Goal: Transaction & Acquisition: Purchase product/service

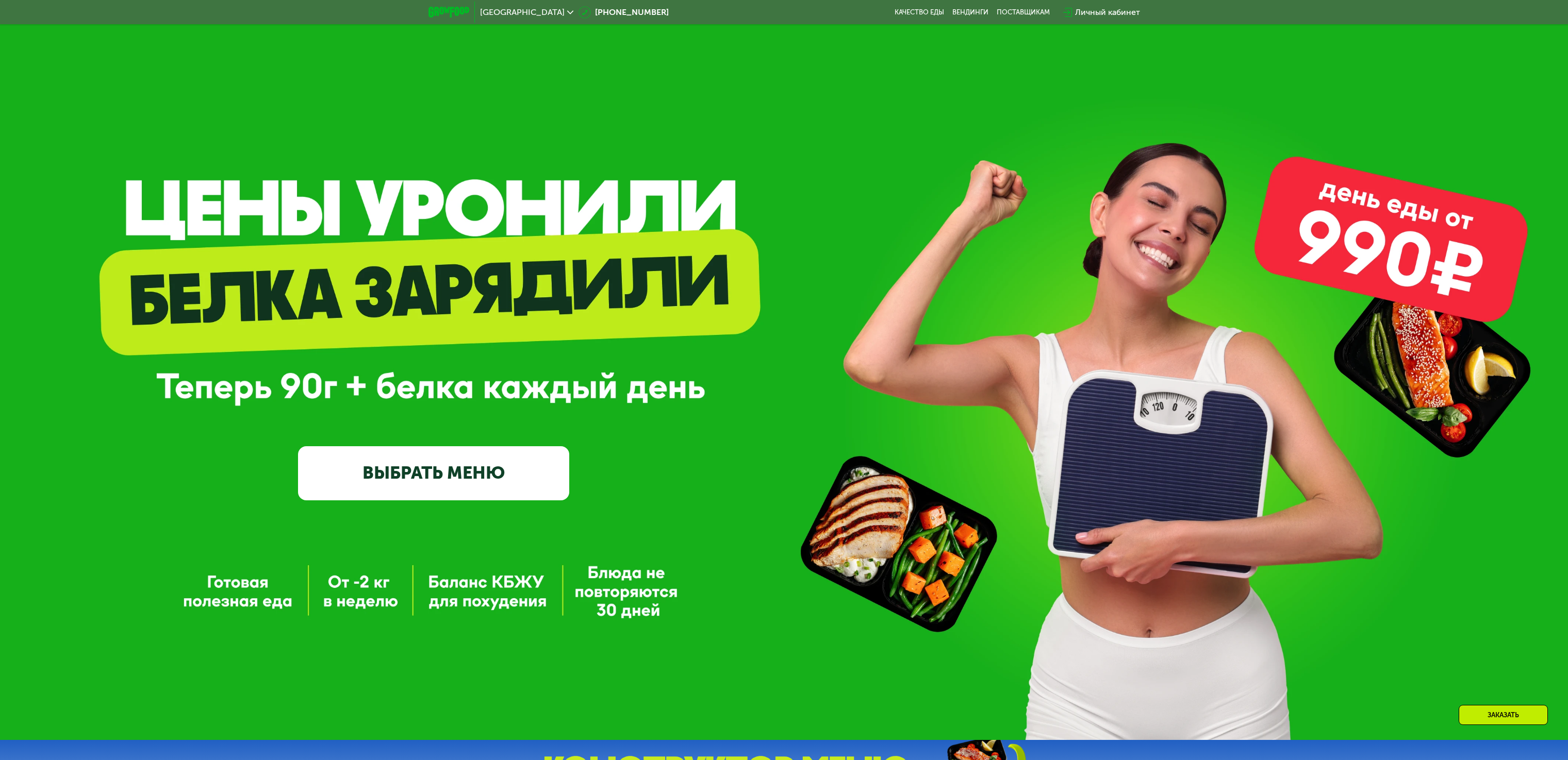
scroll to position [721, 0]
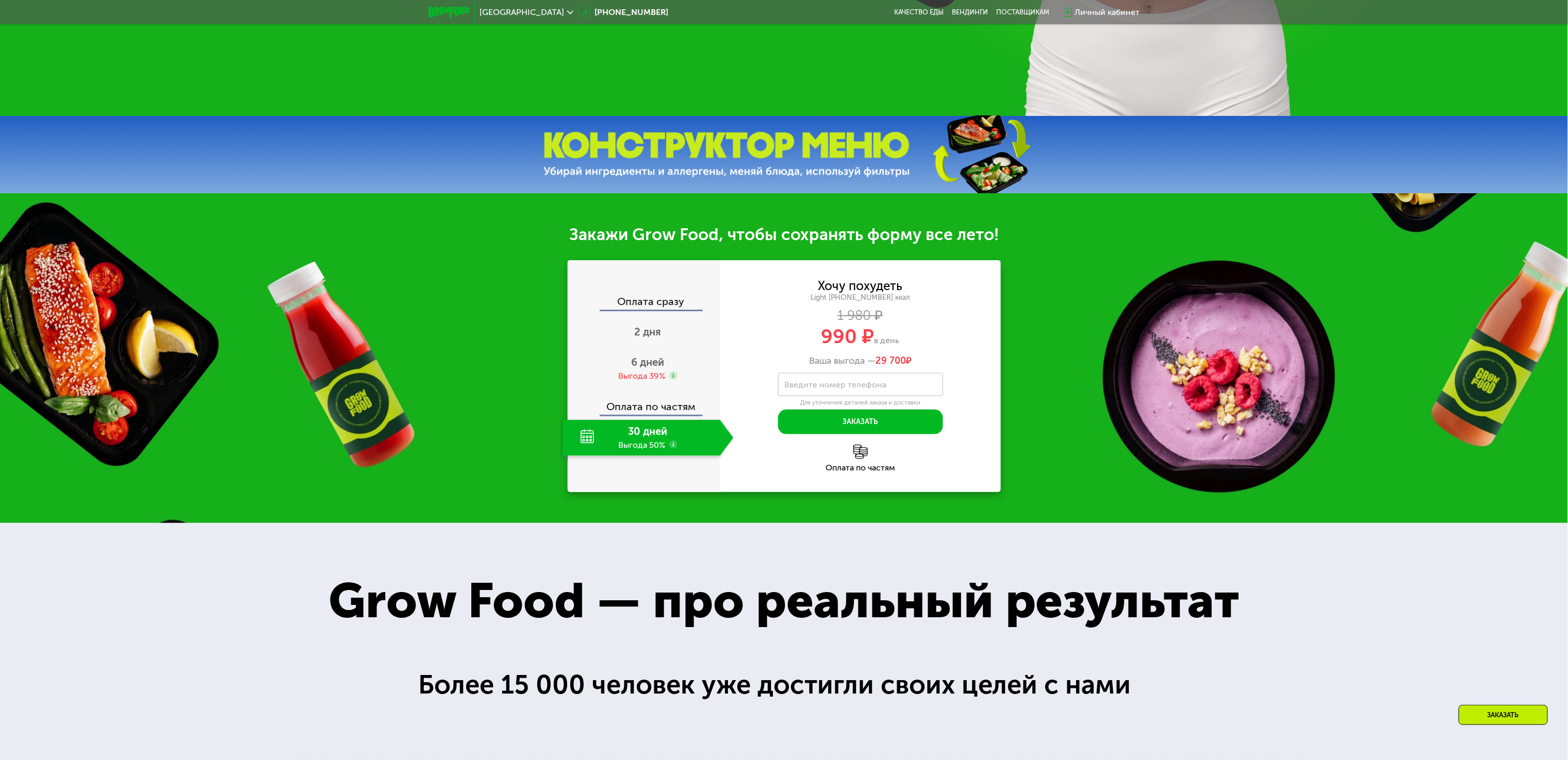
scroll to position [721, 0]
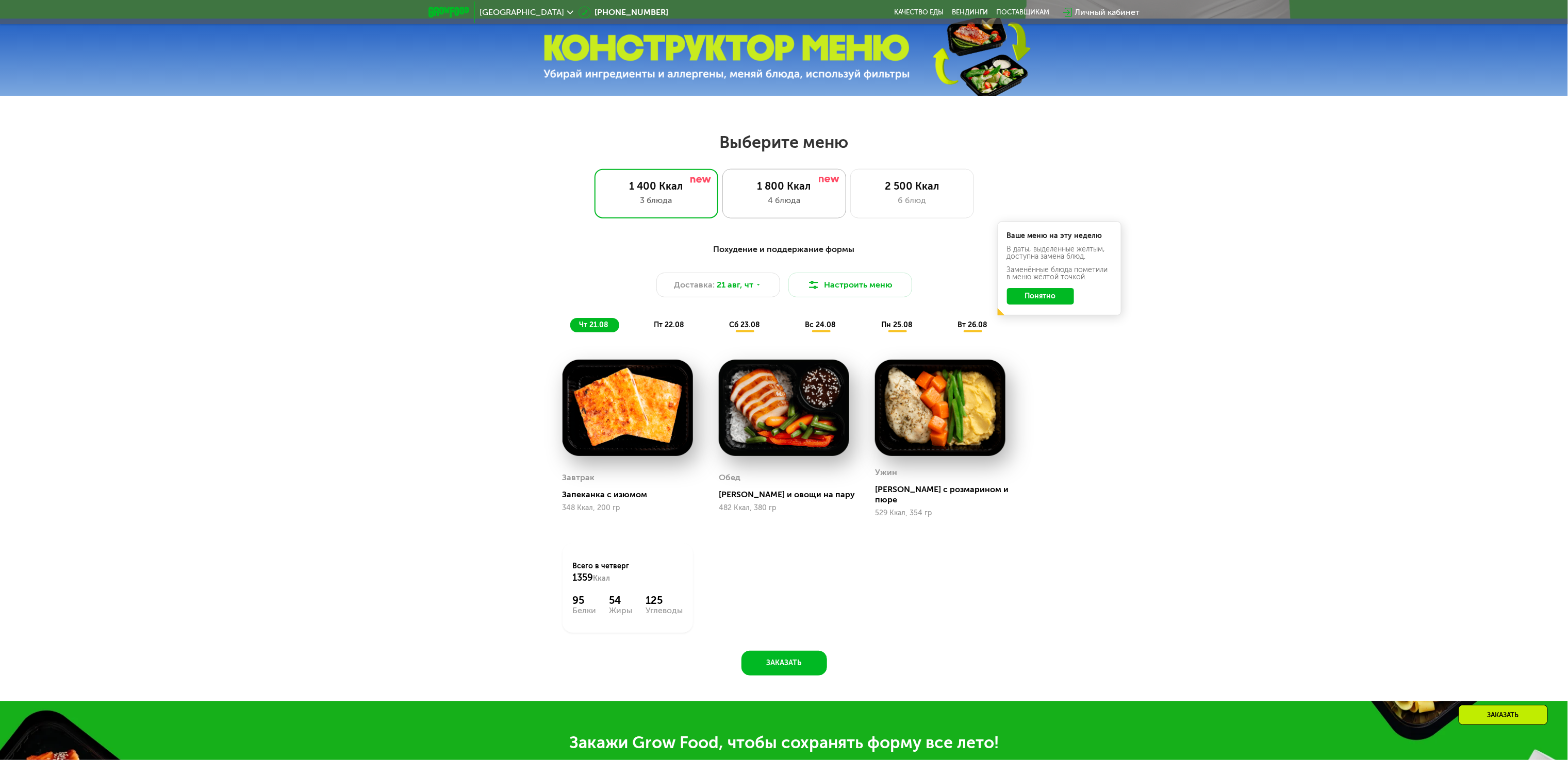
click at [823, 192] on div "1 800 Ккал" at bounding box center [784, 186] width 102 height 12
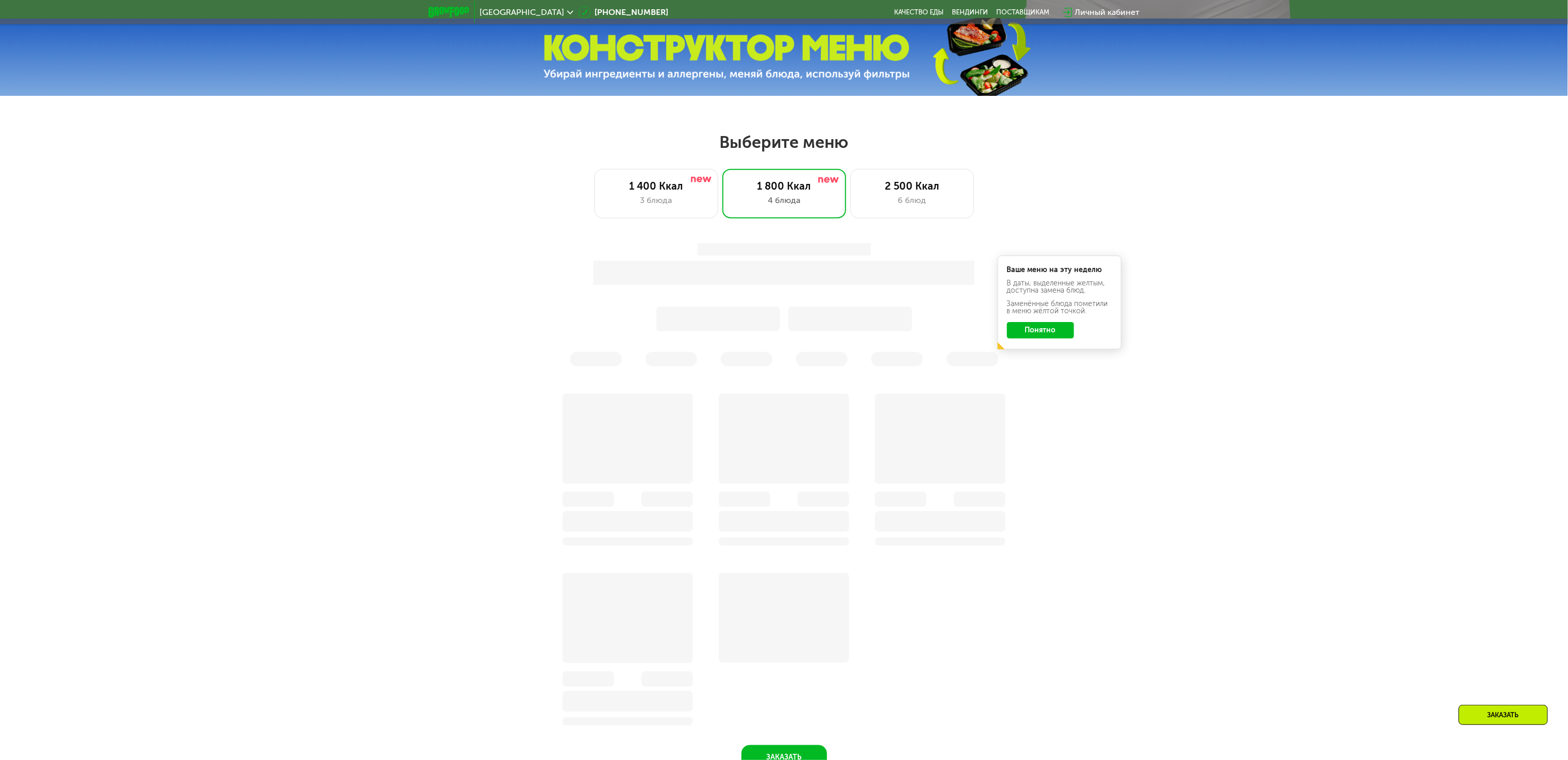
click at [909, 227] on div "Выберите меню 1 400 Ккал 3 блюда 1 800 Ккал 4 блюда 2 500 Ккал 6 блюд Ваше меню…" at bounding box center [784, 463] width 1568 height 664
click at [898, 206] on div "6 блюд" at bounding box center [912, 200] width 102 height 12
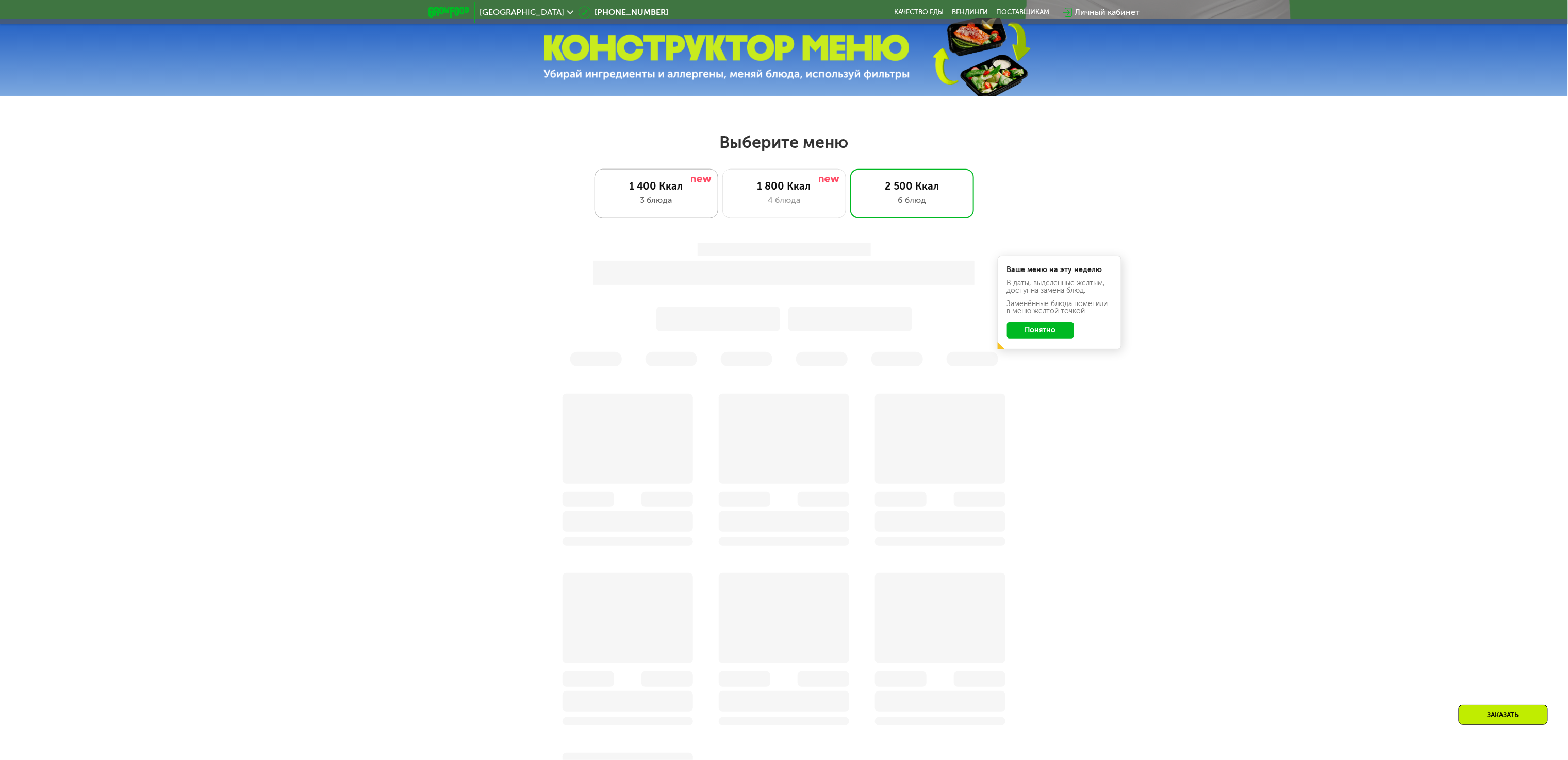
click at [722, 206] on div "1 400 Ккал 3 блюда" at bounding box center [784, 194] width 123 height 49
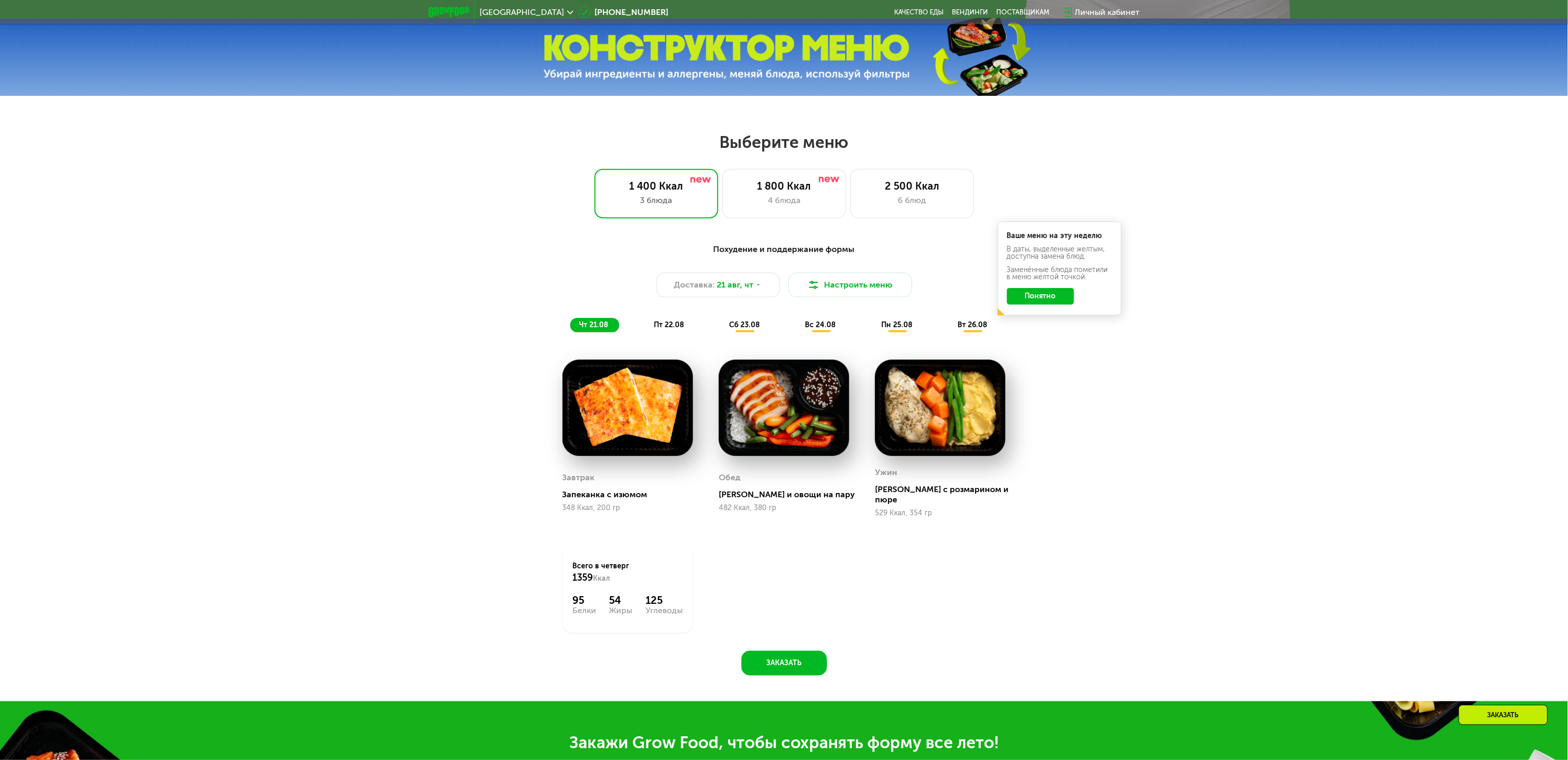
click at [318, 422] on div "Похудение и поддержание формы Доставка: 21 авг, чт Настроить меню чт 21.08 пт 2…" at bounding box center [784, 465] width 1568 height 473
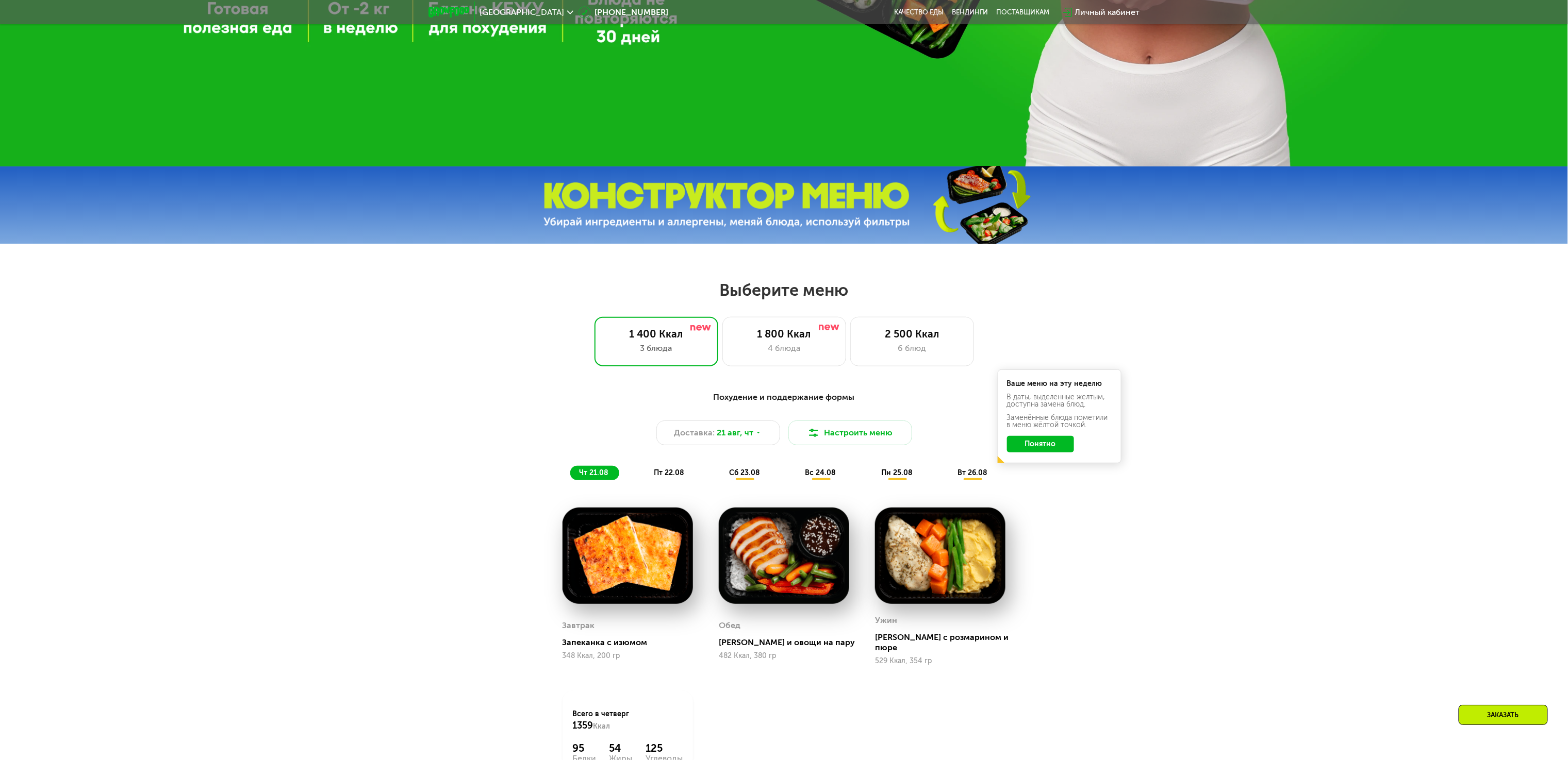
scroll to position [516, 0]
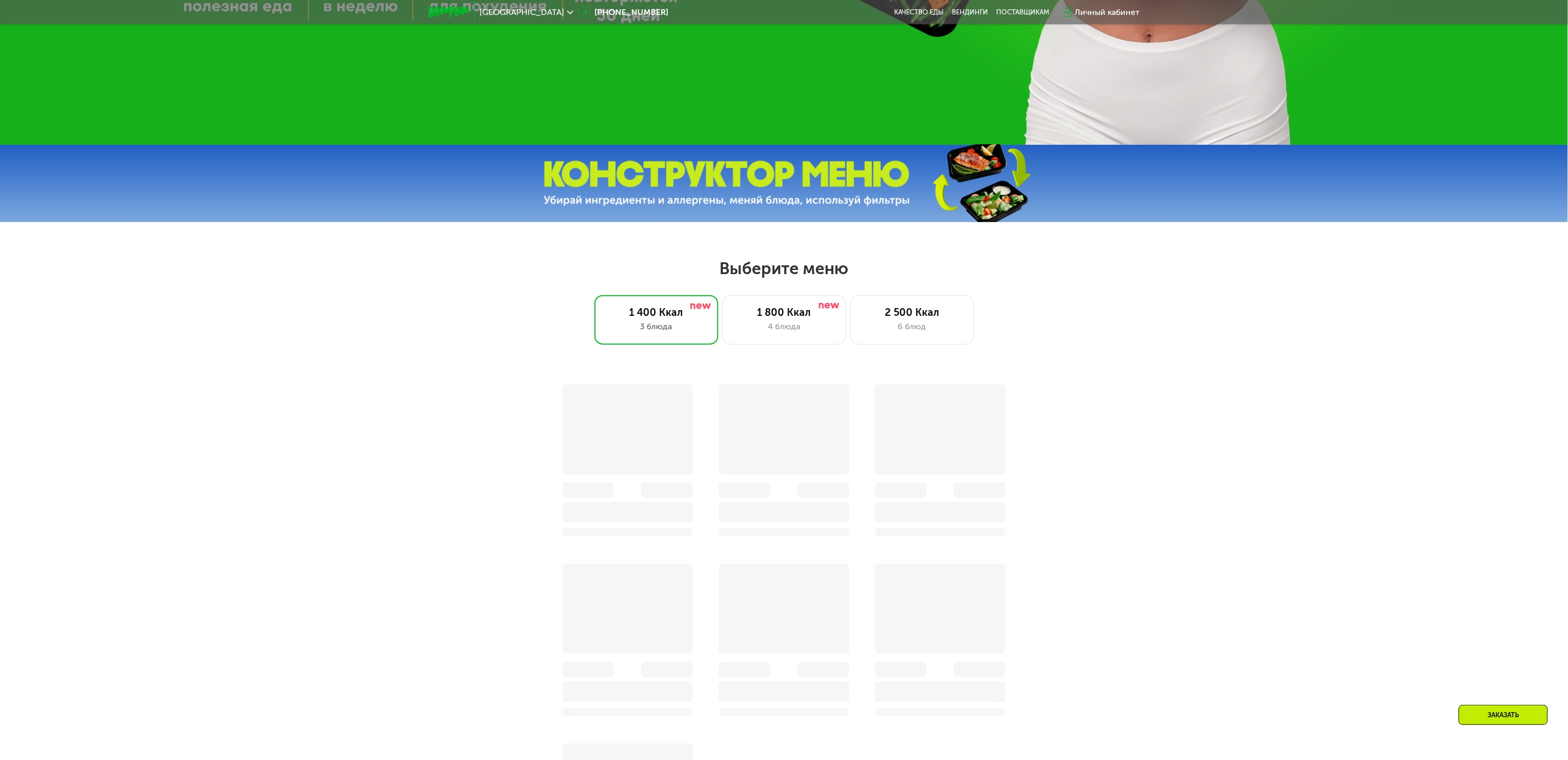
scroll to position [619, 0]
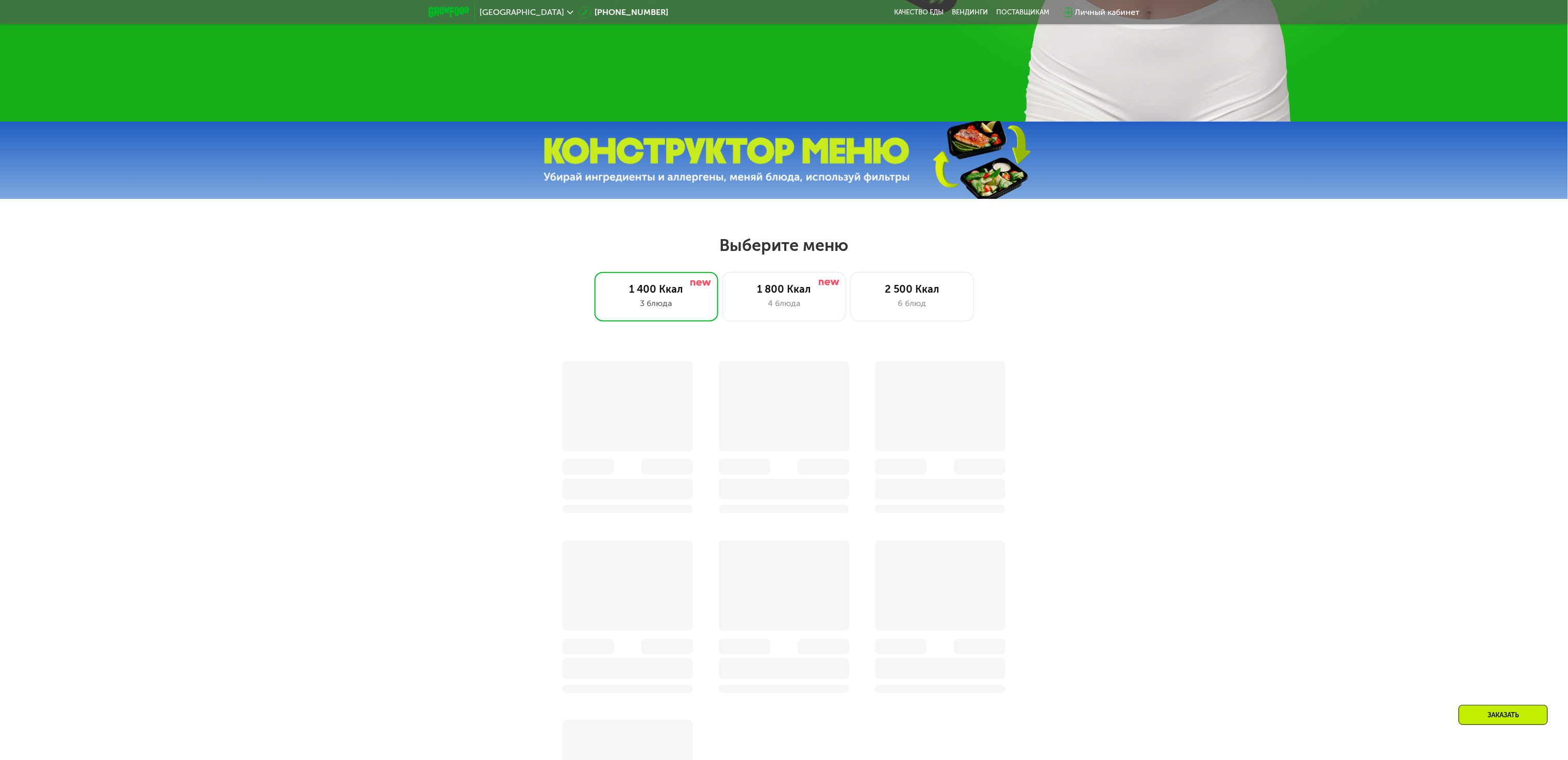
click at [336, 471] on div "Заказать" at bounding box center [784, 606] width 1568 height 549
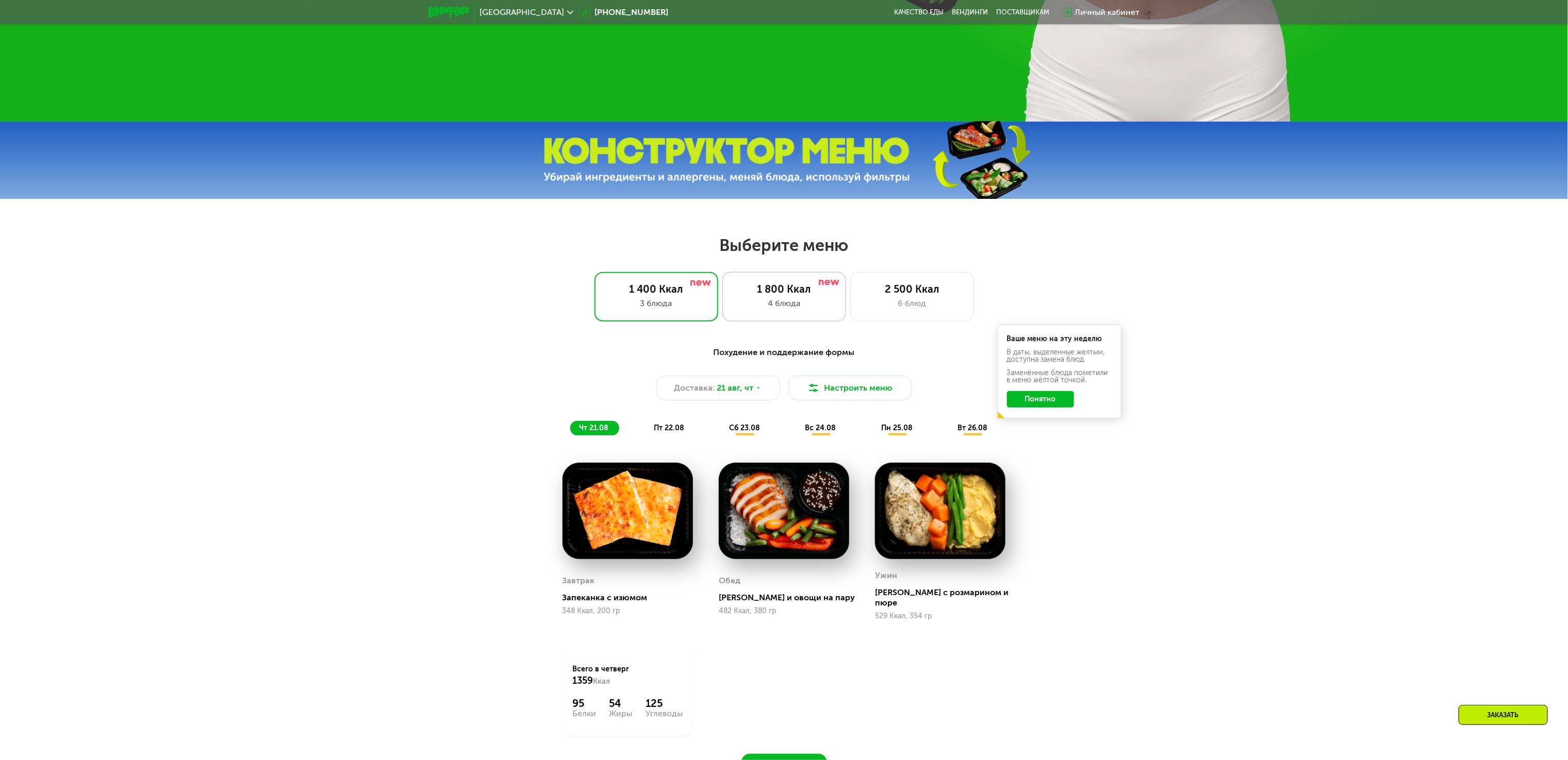
click at [813, 295] on div "1 800 Ккал" at bounding box center [784, 289] width 102 height 12
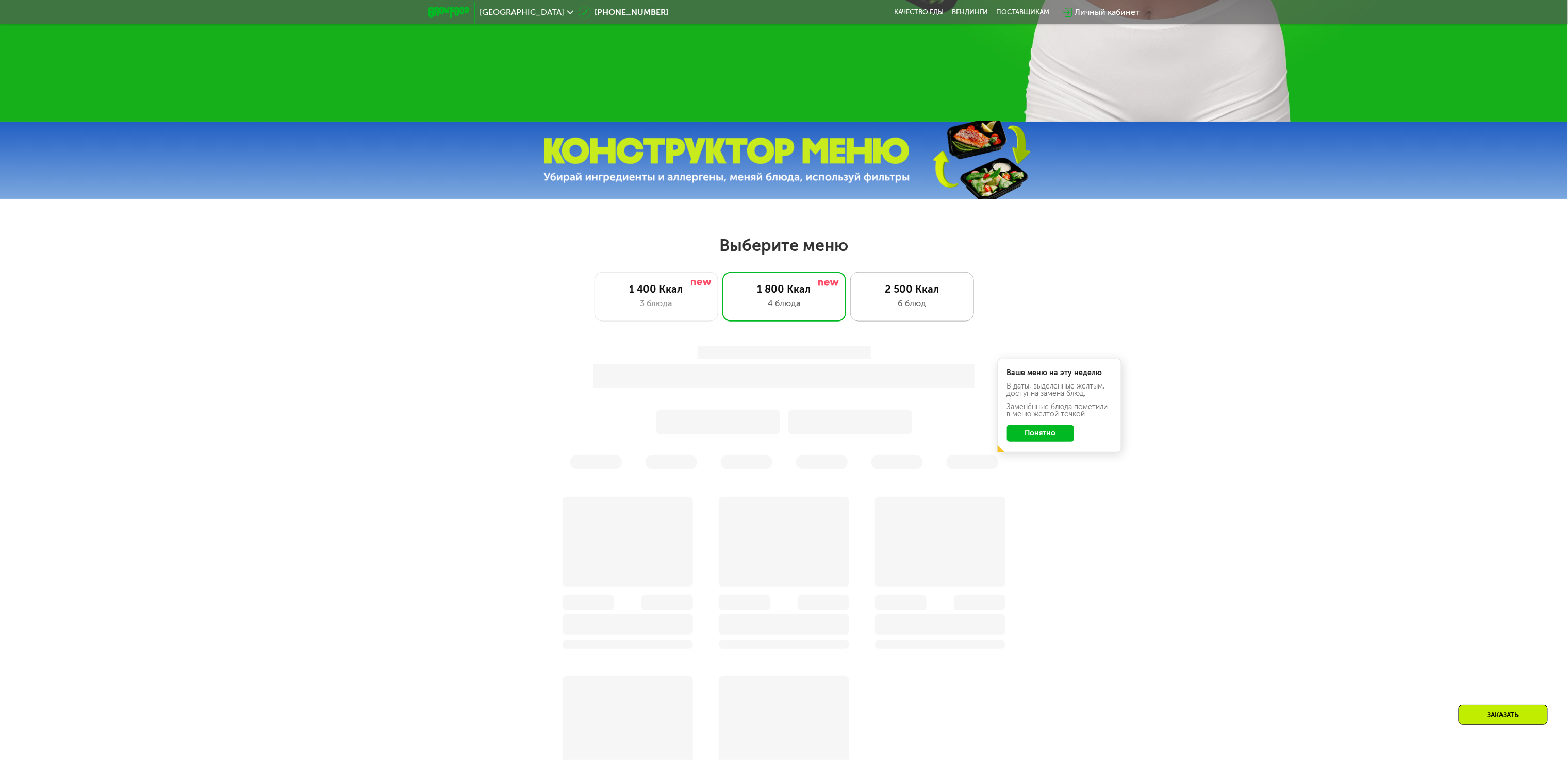
click at [891, 310] on div "6 блюд" at bounding box center [912, 304] width 102 height 12
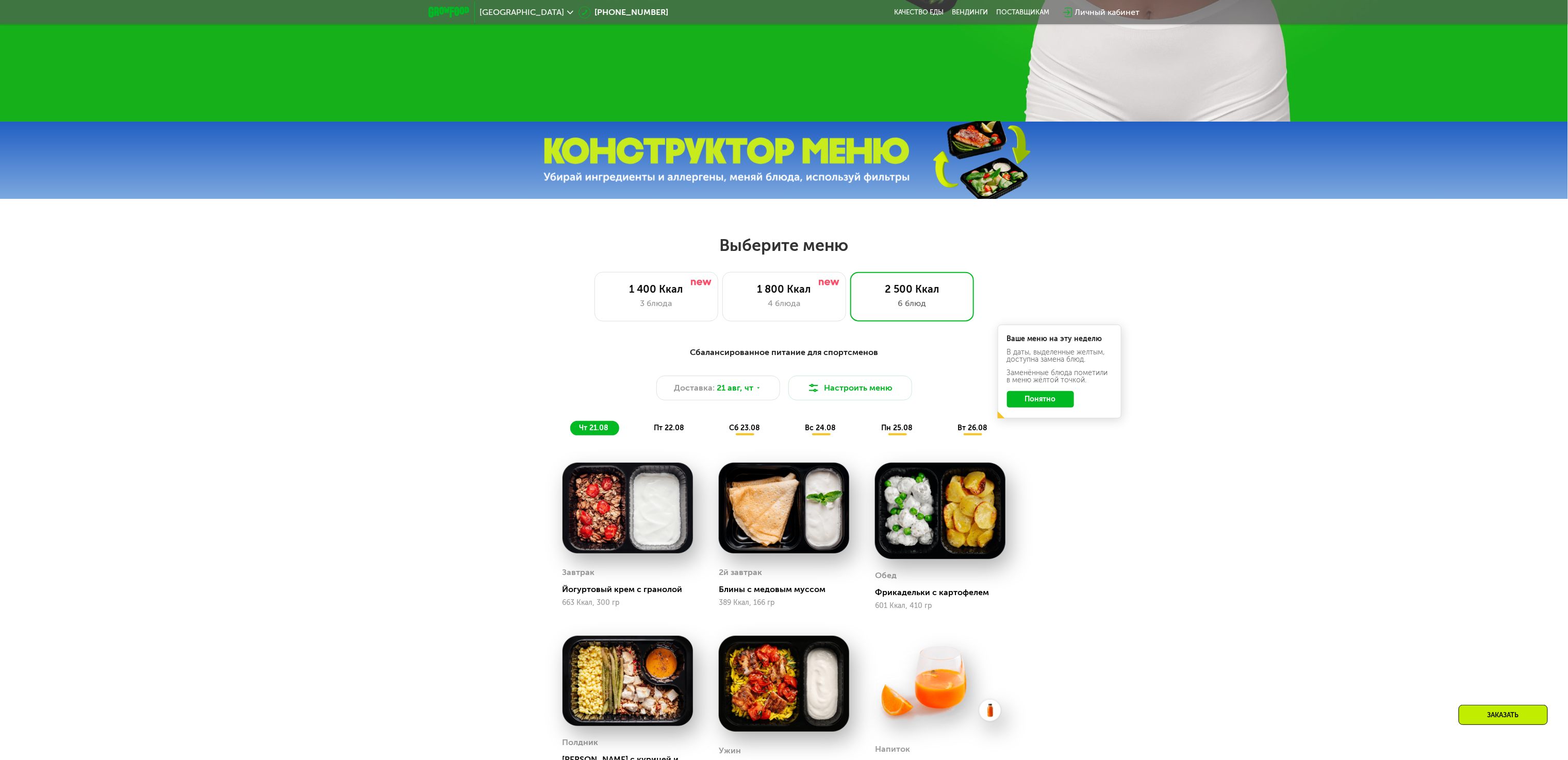
click at [256, 432] on div "Сбалансированное питание для спортсменов Доставка: 21 авг, чт Настроить меню чт…" at bounding box center [784, 652] width 1568 height 640
click at [615, 306] on div "3 блюда" at bounding box center [656, 304] width 102 height 12
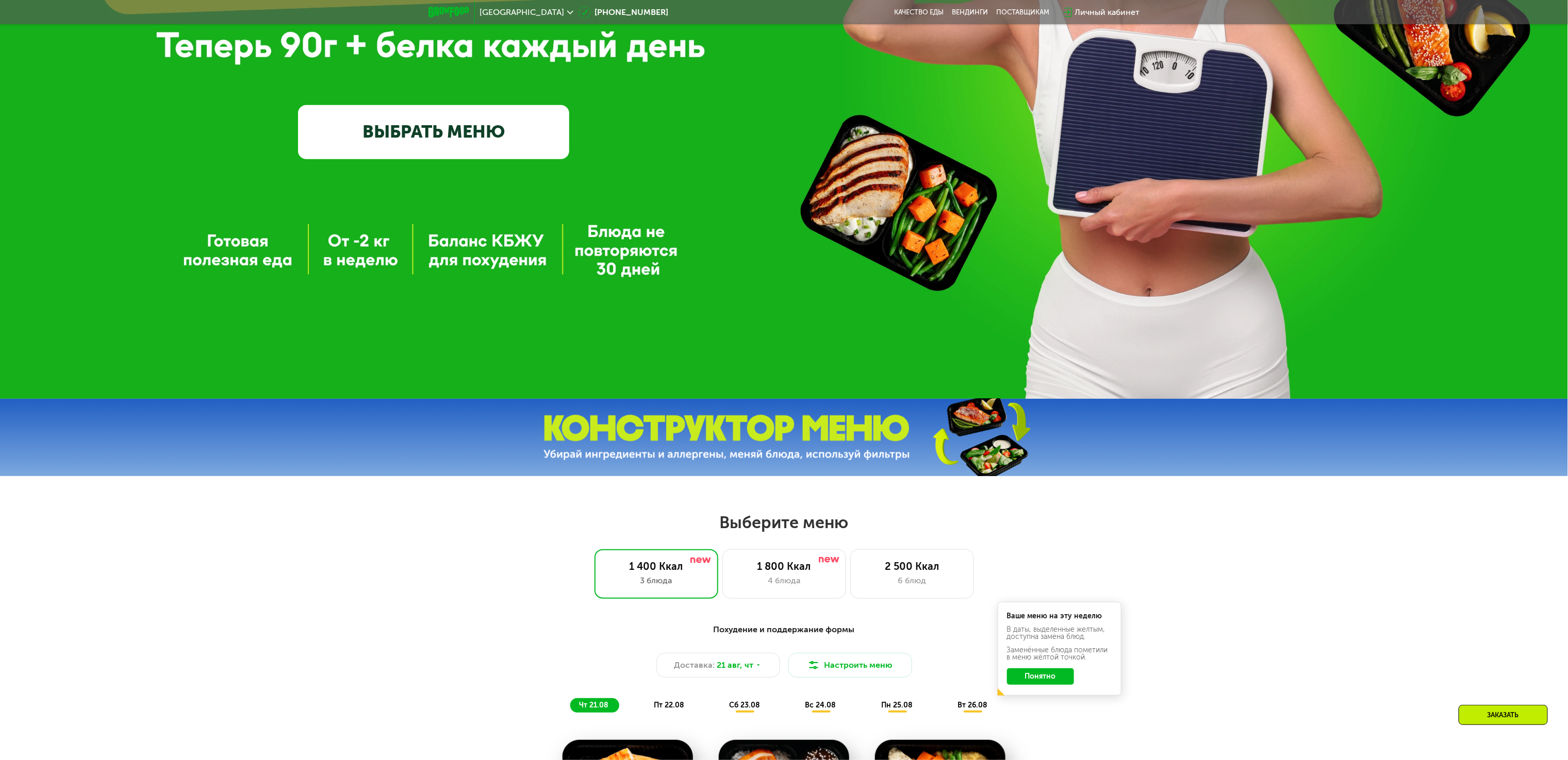
scroll to position [516, 0]
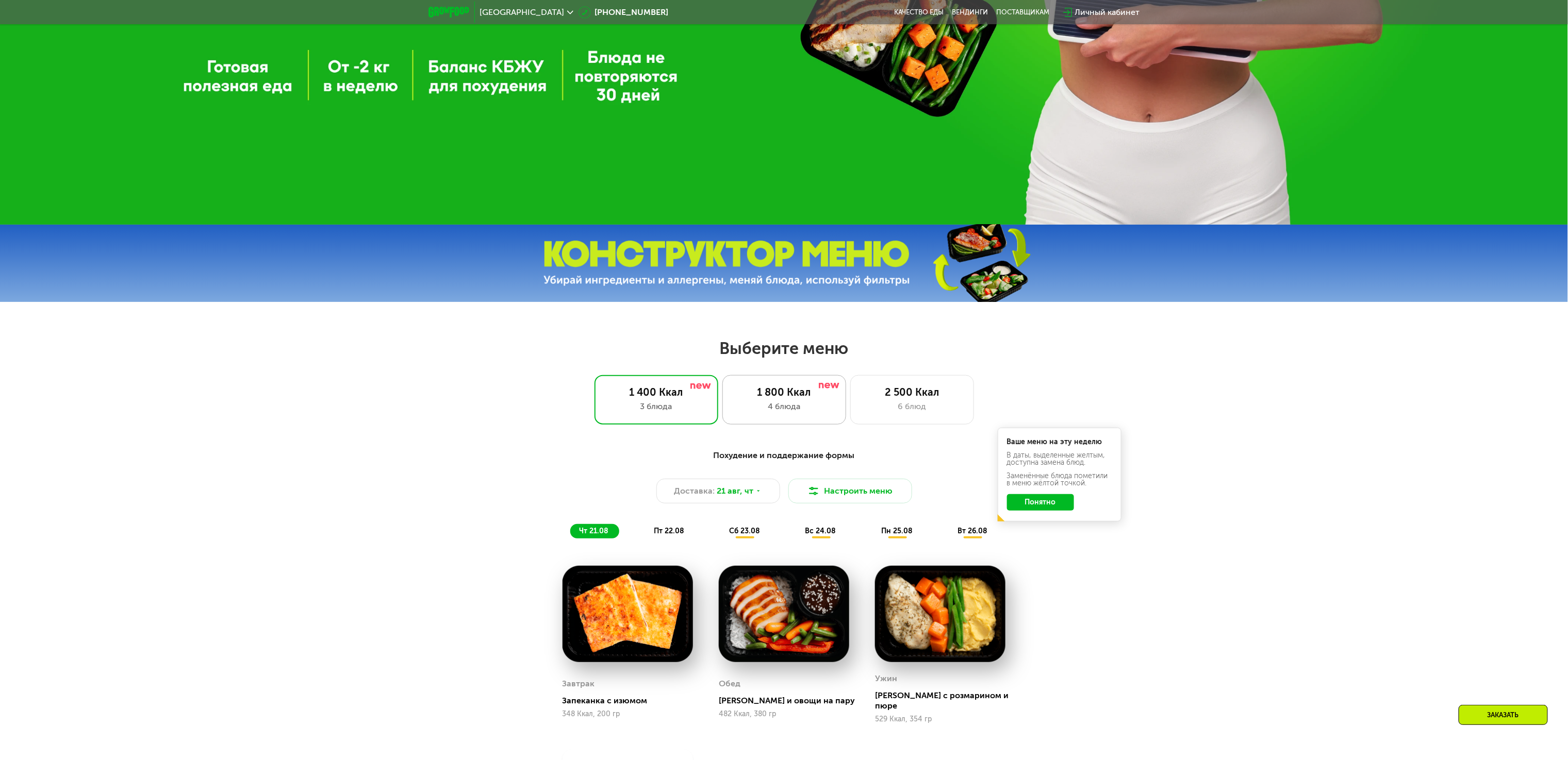
click at [774, 398] on div "1 800 Ккал" at bounding box center [784, 392] width 102 height 12
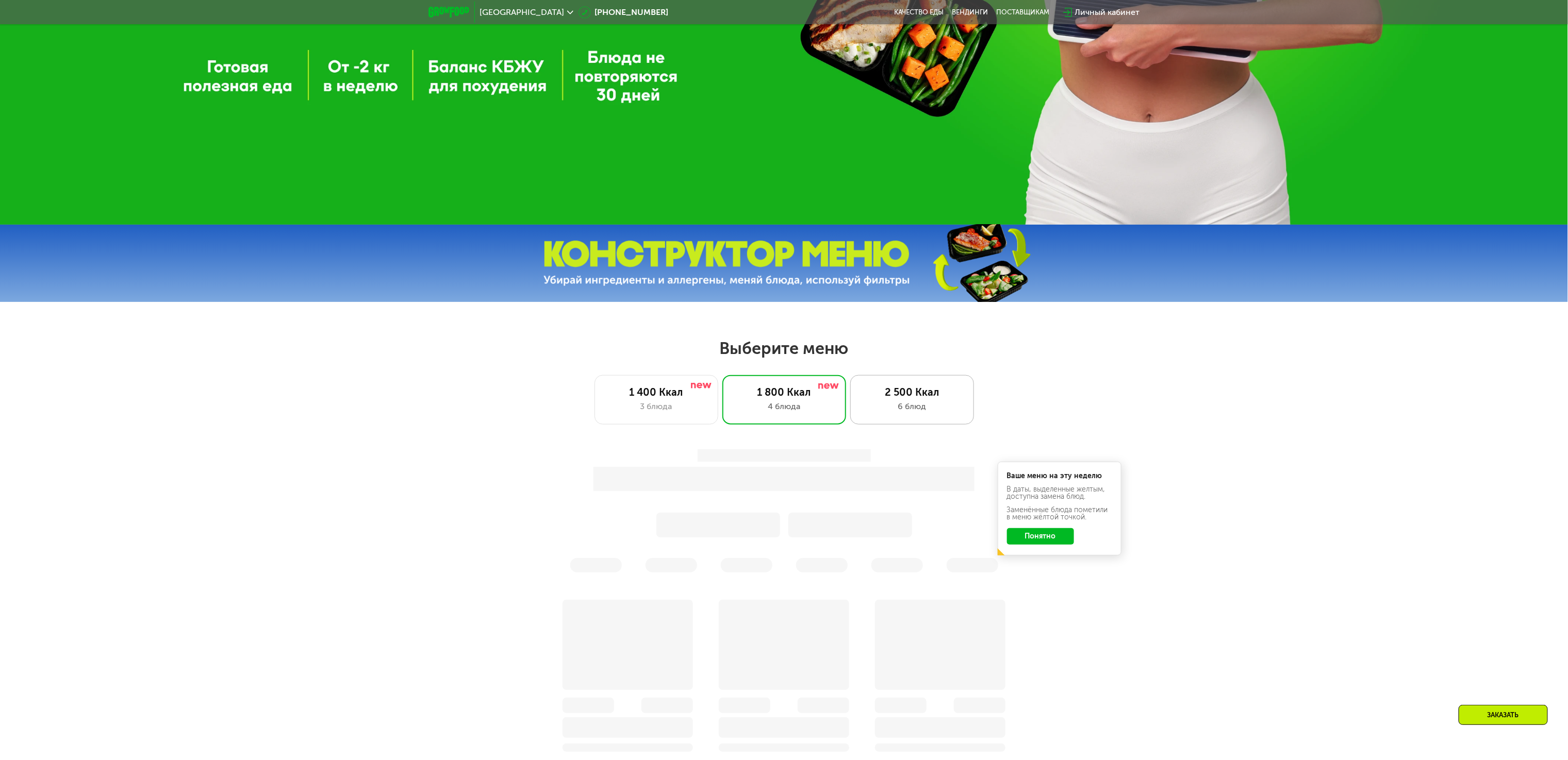
click at [907, 413] on div "6 блюд" at bounding box center [912, 406] width 102 height 12
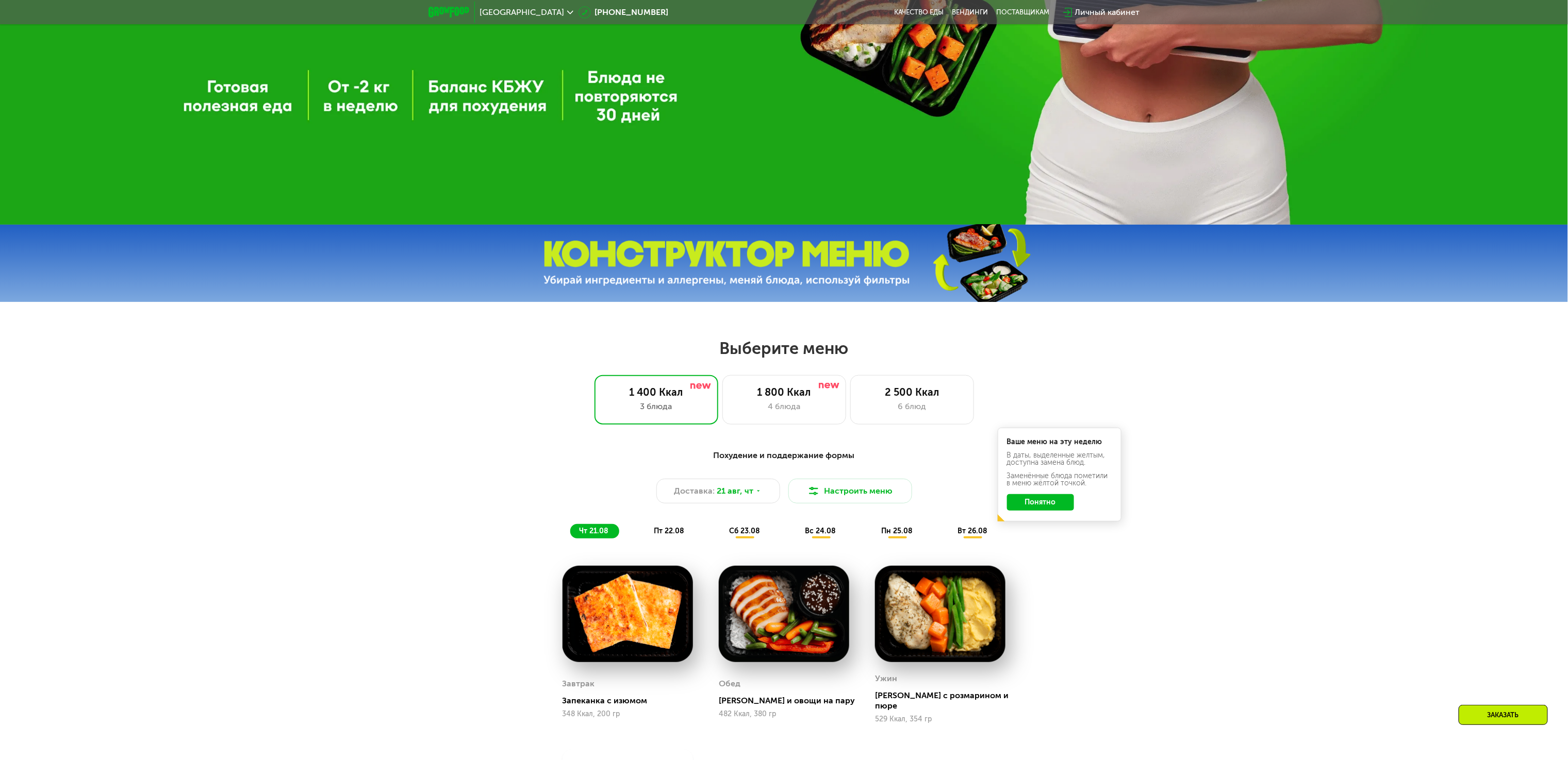
scroll to position [619, 0]
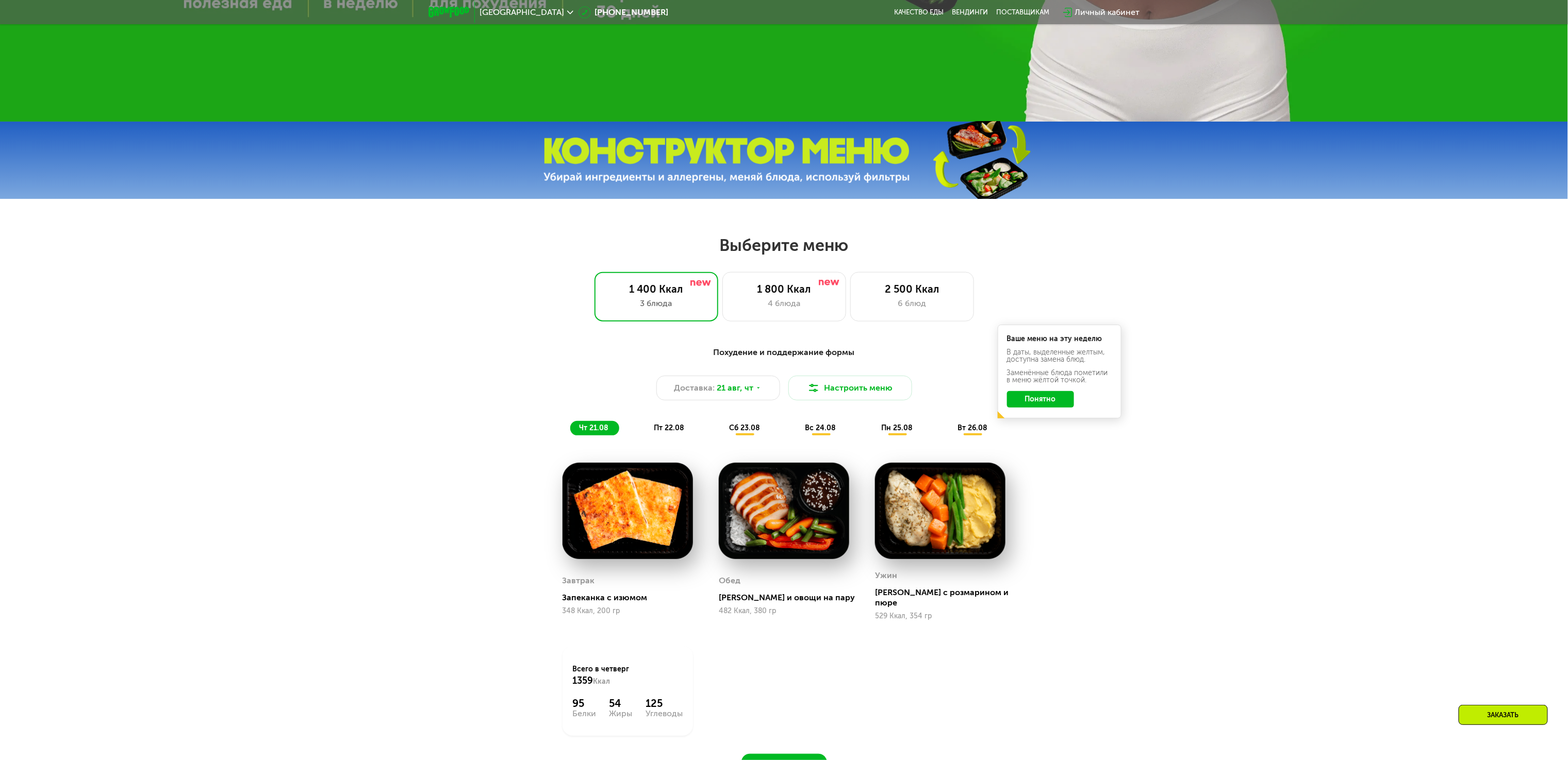
click at [510, 16] on span "[GEOGRAPHIC_DATA]" at bounding box center [522, 12] width 85 height 8
click at [590, 58] on button "Нет, я в другом городе" at bounding box center [585, 64] width 109 height 12
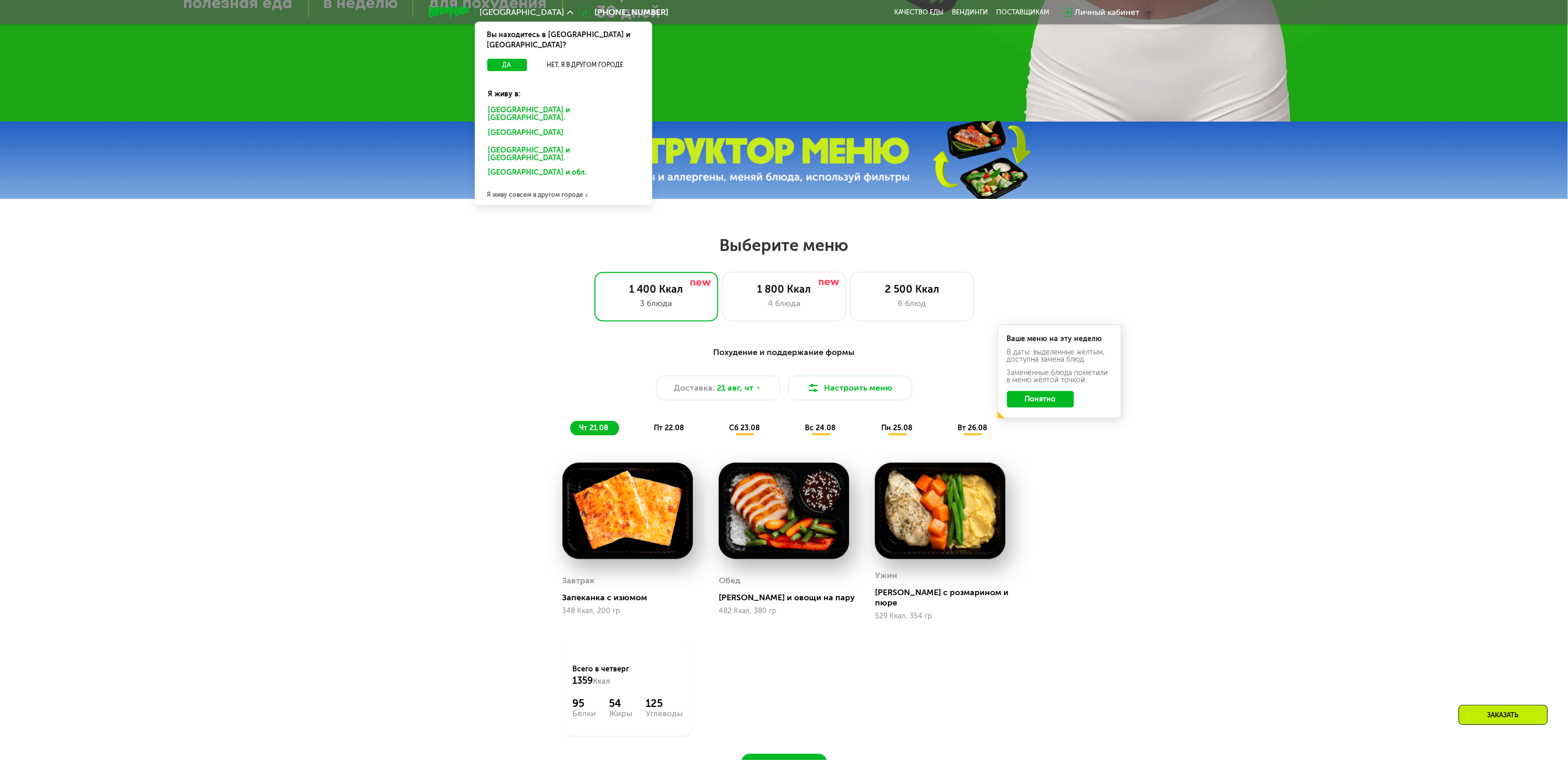
click at [520, 127] on div "Москве и обл." at bounding box center [562, 135] width 161 height 16
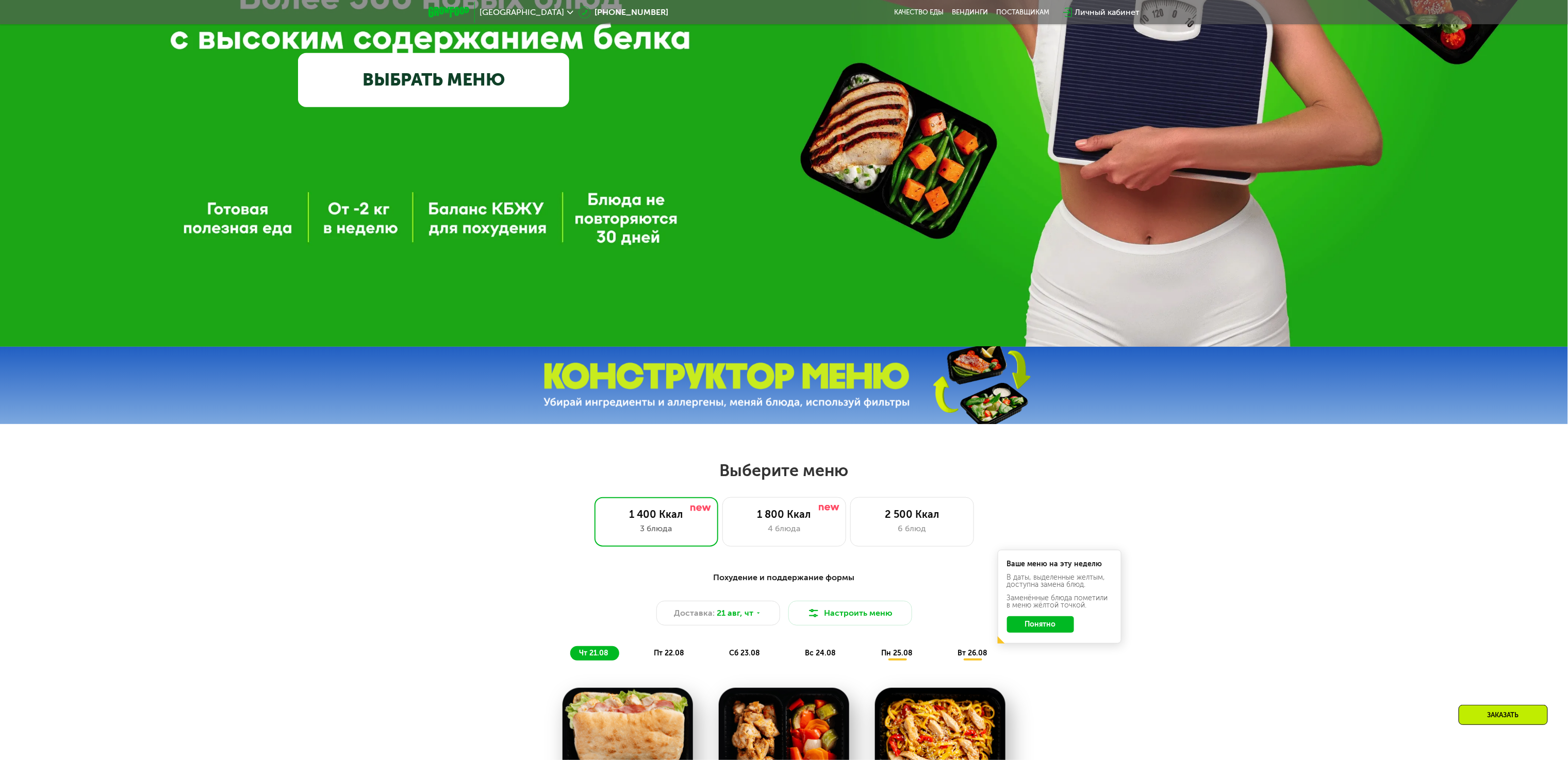
scroll to position [412, 0]
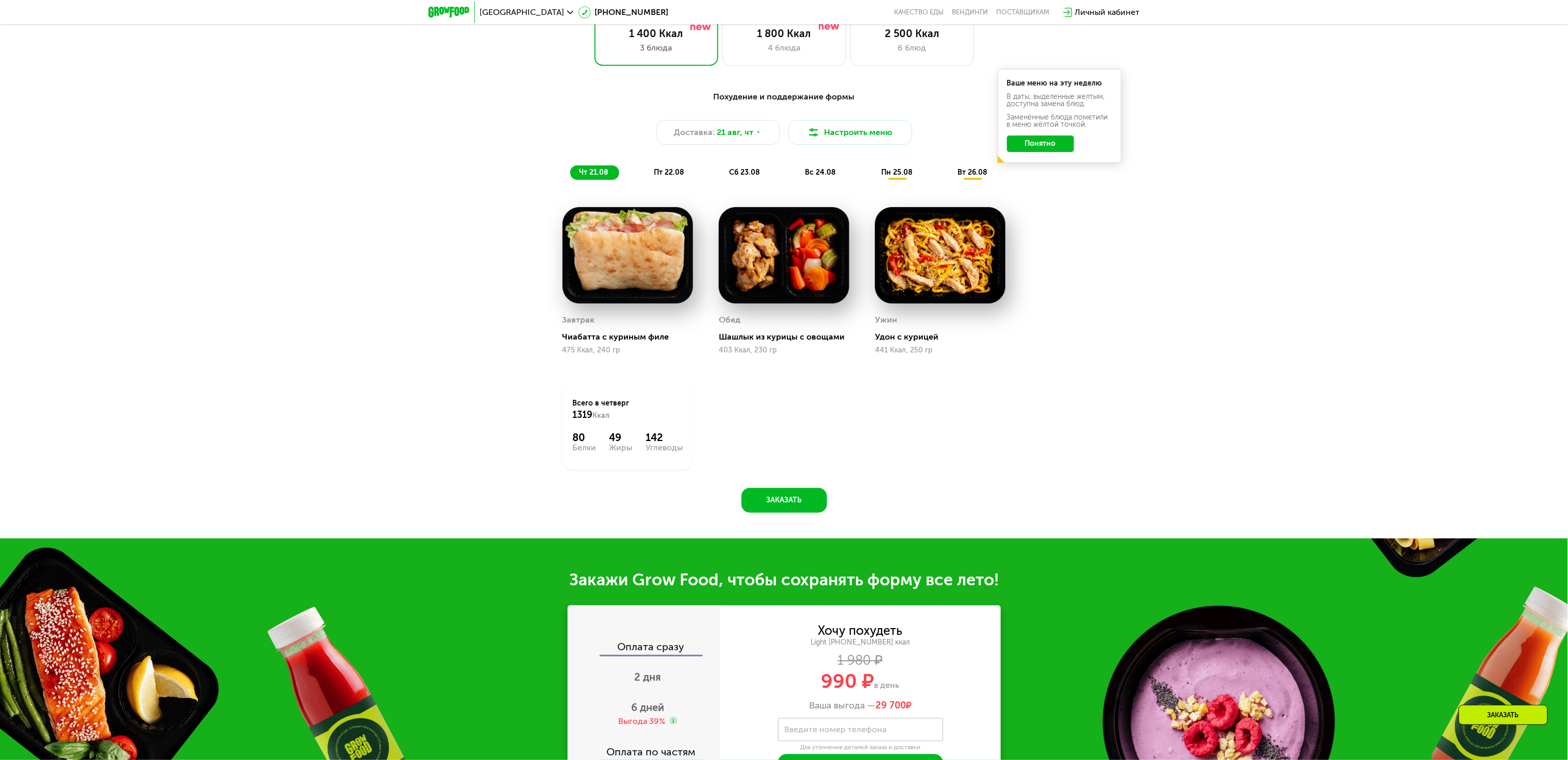
scroll to position [721, 0]
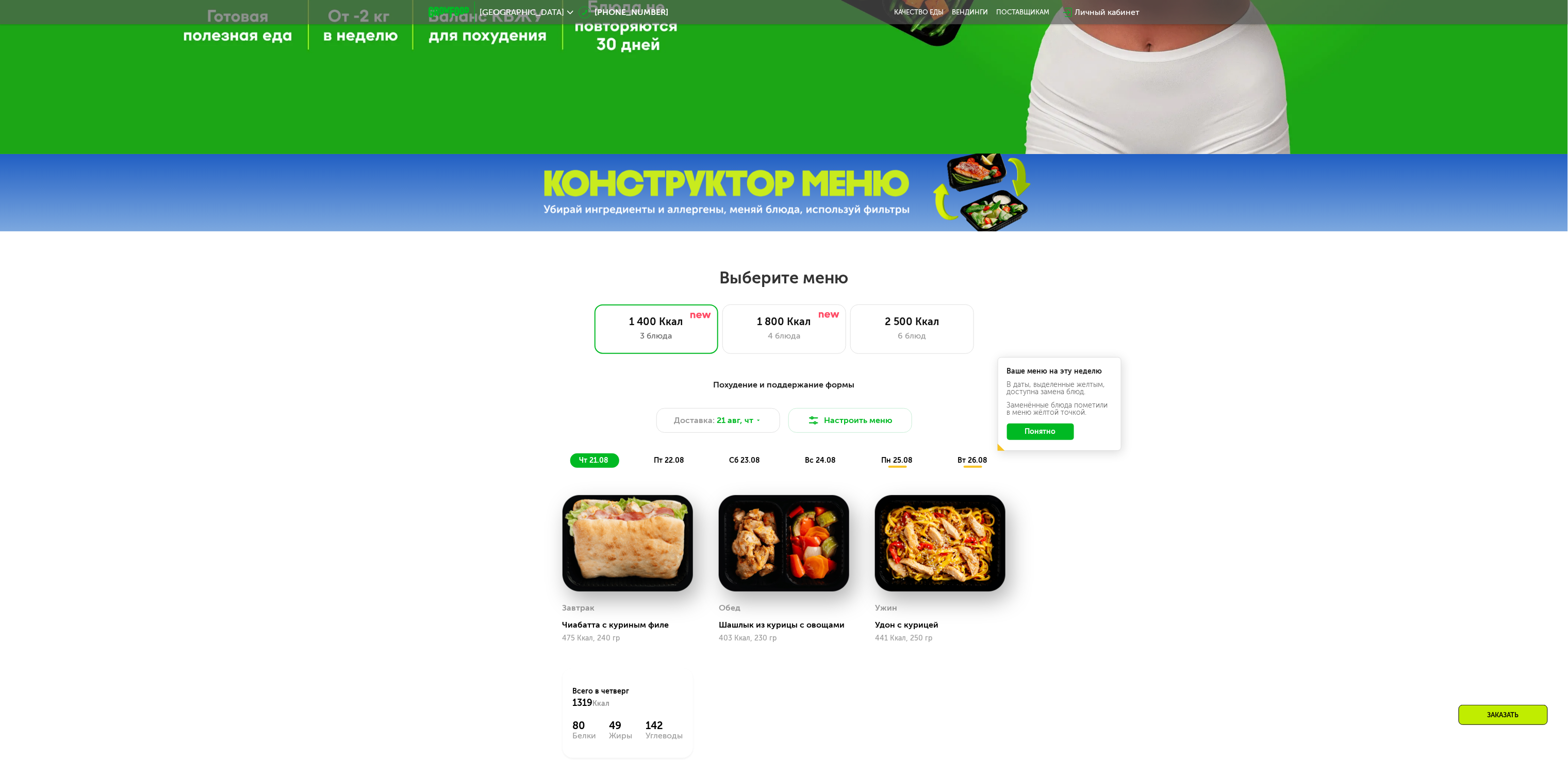
scroll to position [721, 0]
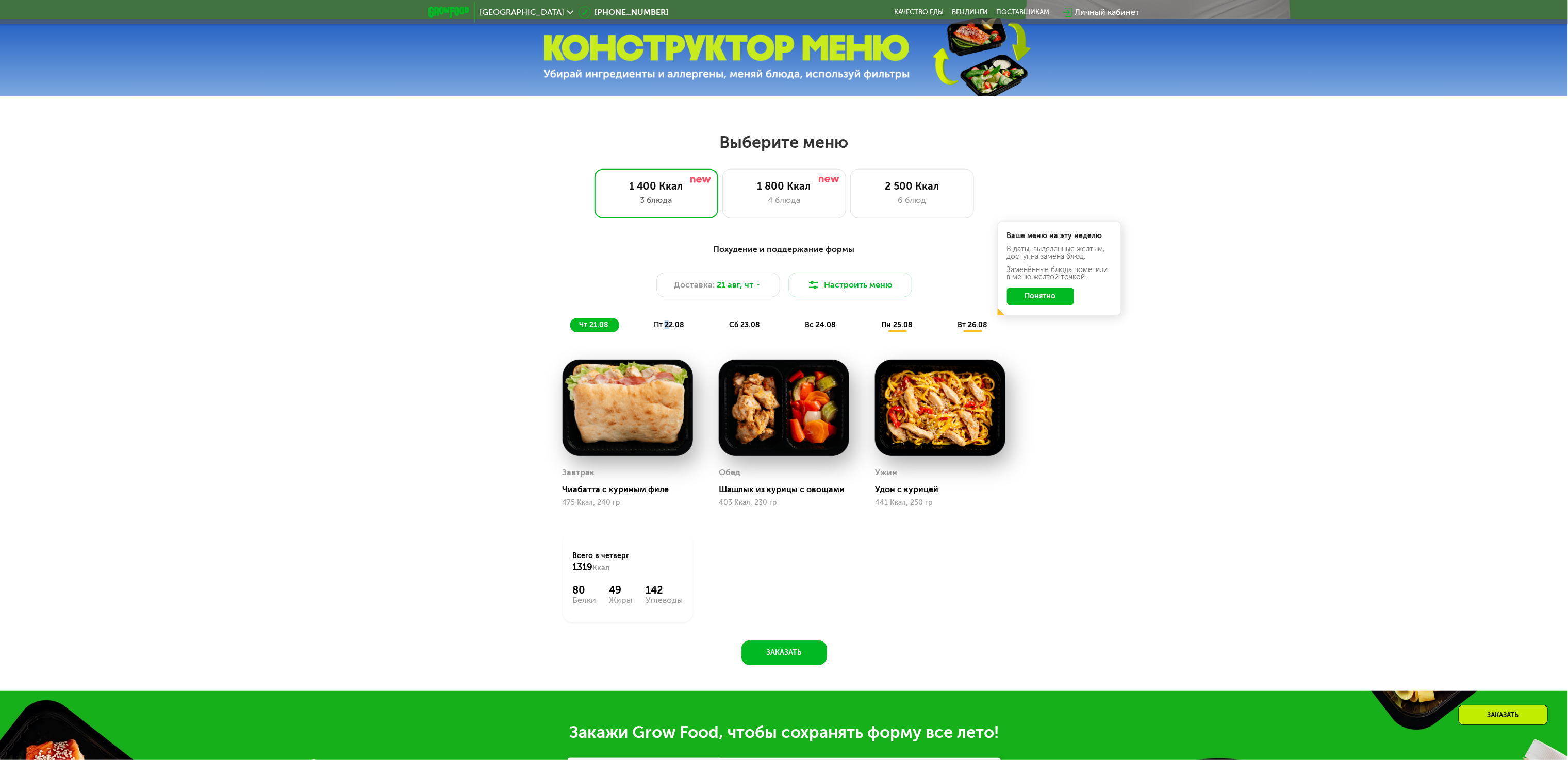
click at [720, 332] on div "пт 22.08" at bounding box center [745, 326] width 50 height 15
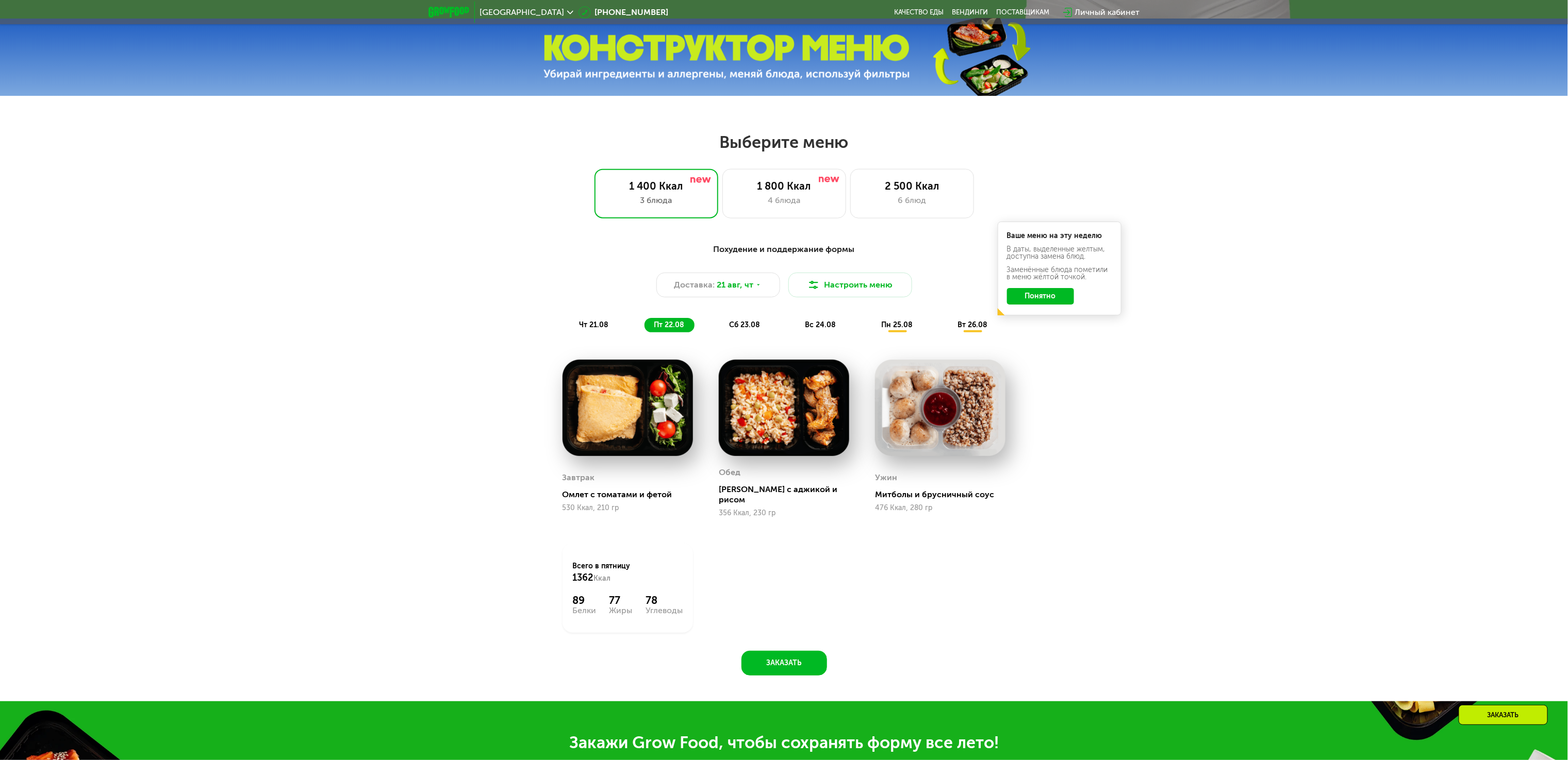
click at [796, 332] on div "сб 23.08" at bounding box center [821, 326] width 50 height 15
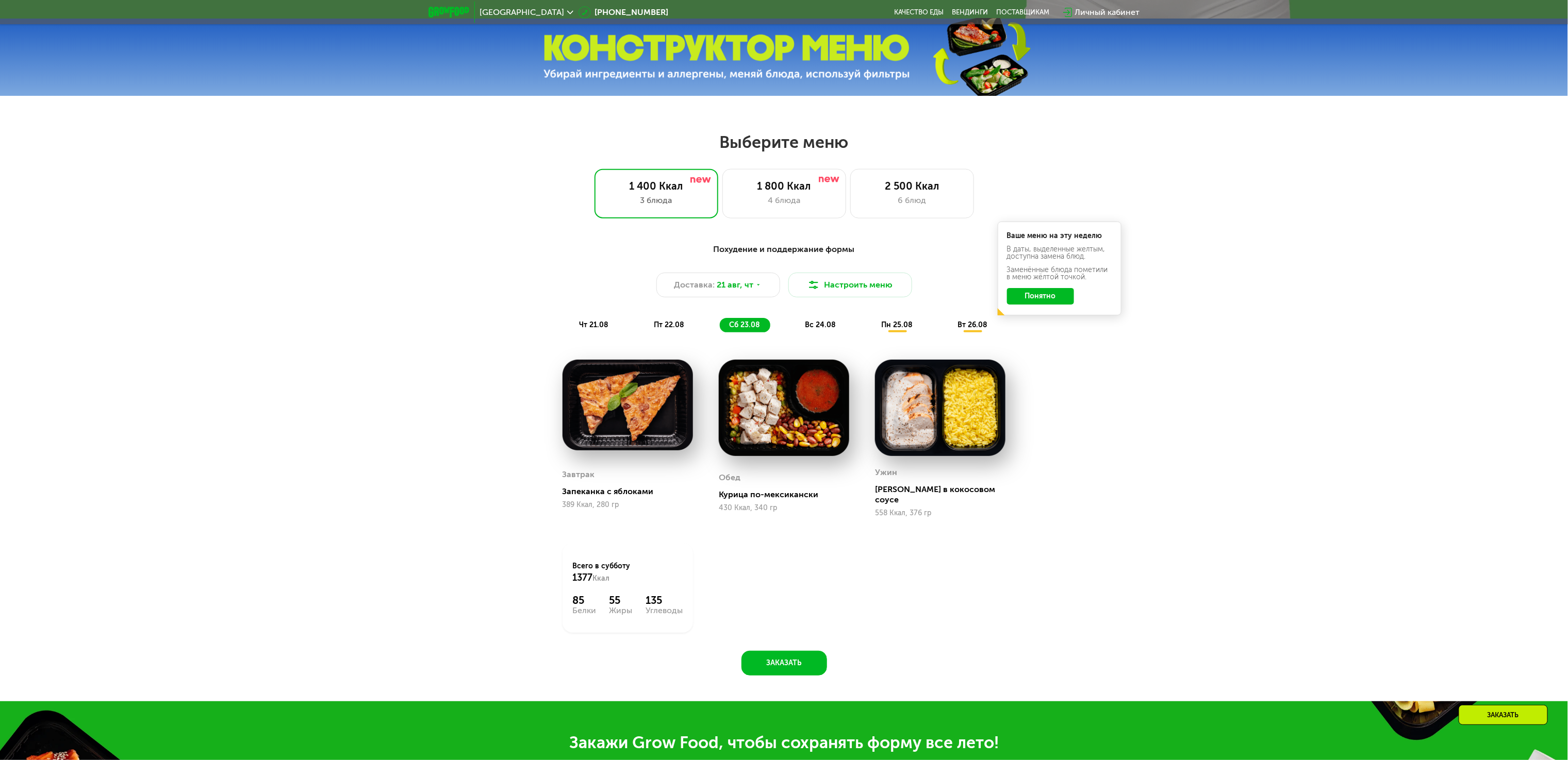
click at [809, 329] on span "вс 24.08" at bounding box center [821, 325] width 31 height 9
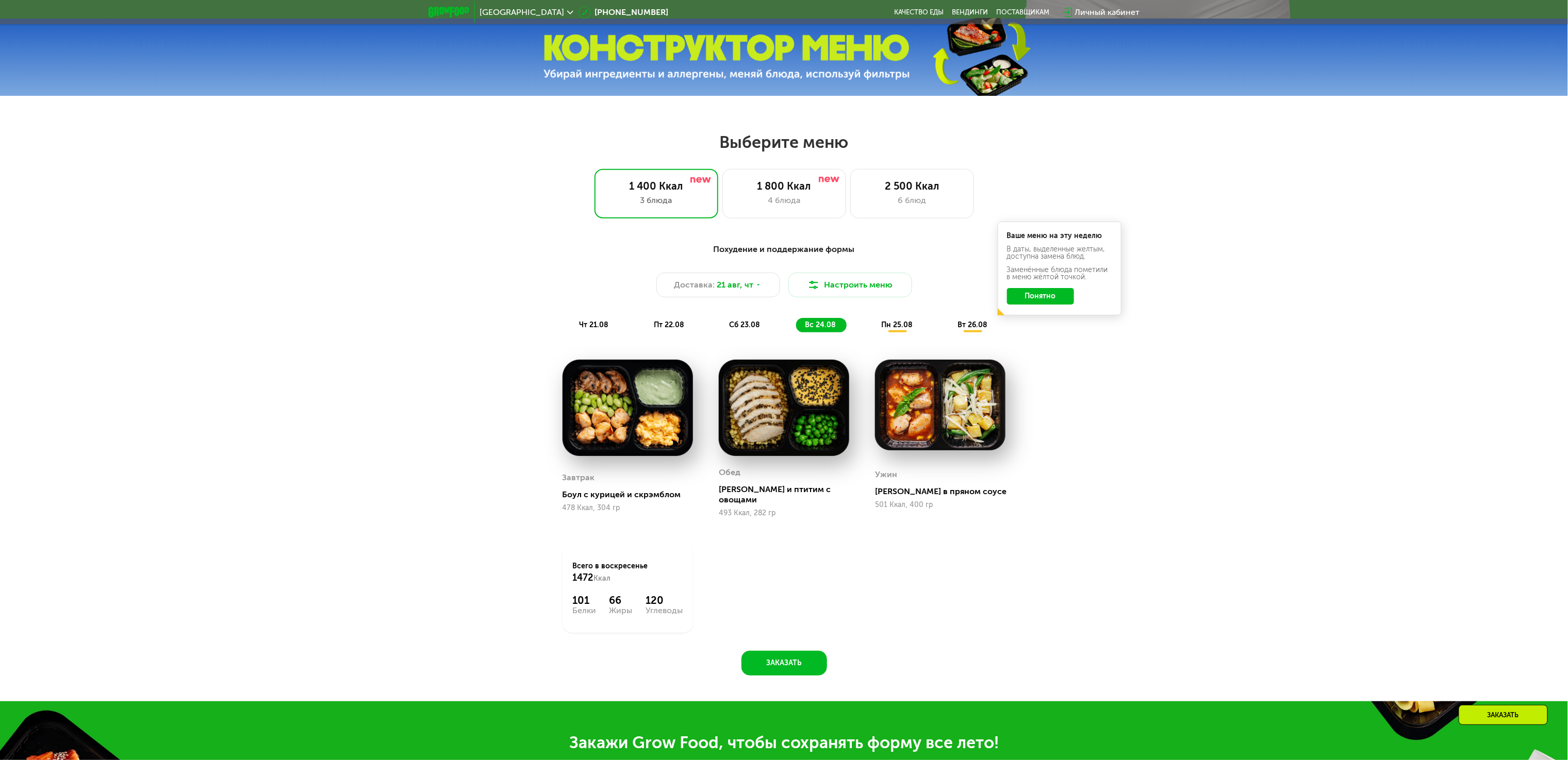
click at [883, 329] on span "пн 25.08" at bounding box center [897, 325] width 31 height 9
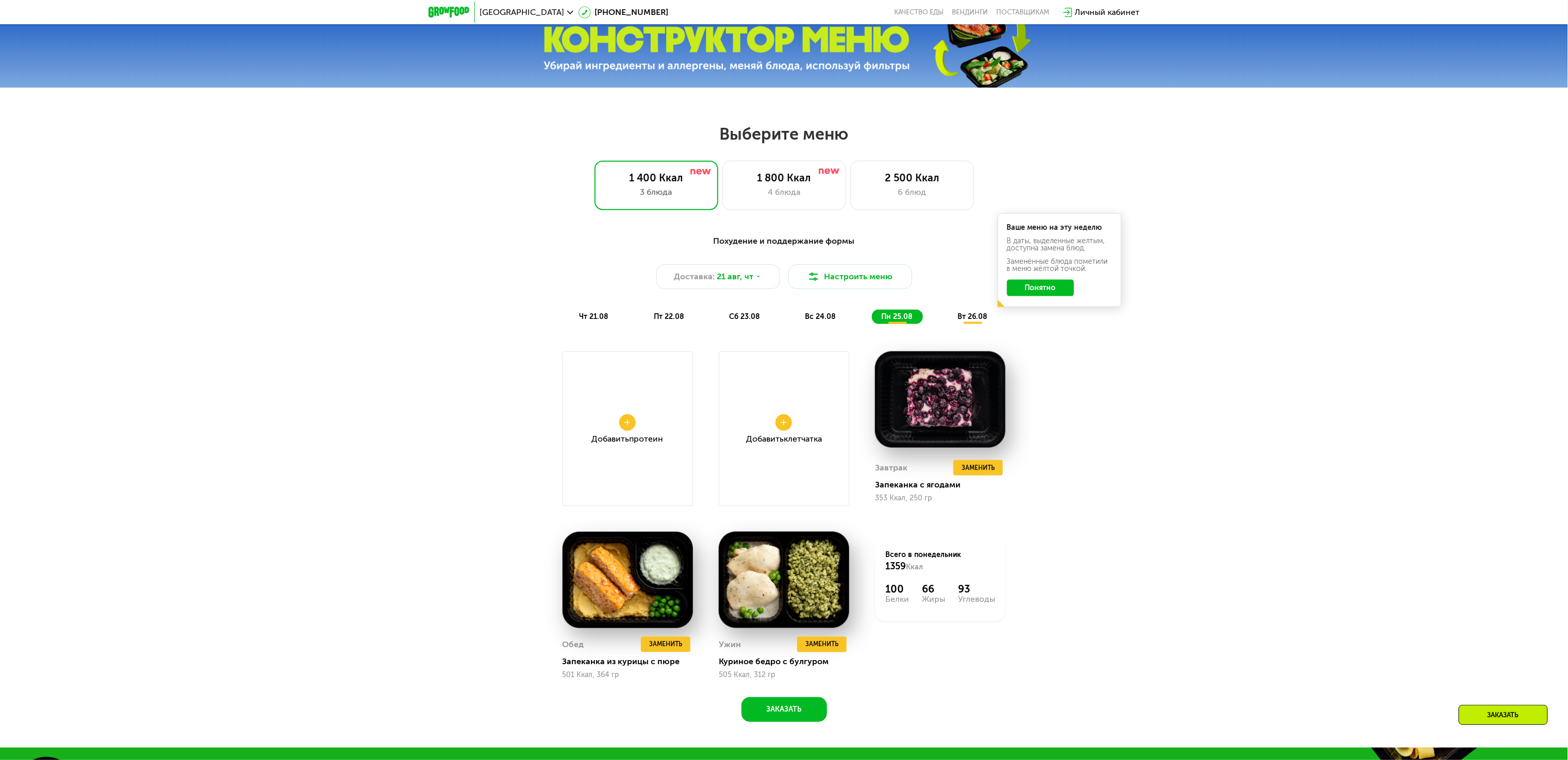
scroll to position [619, 0]
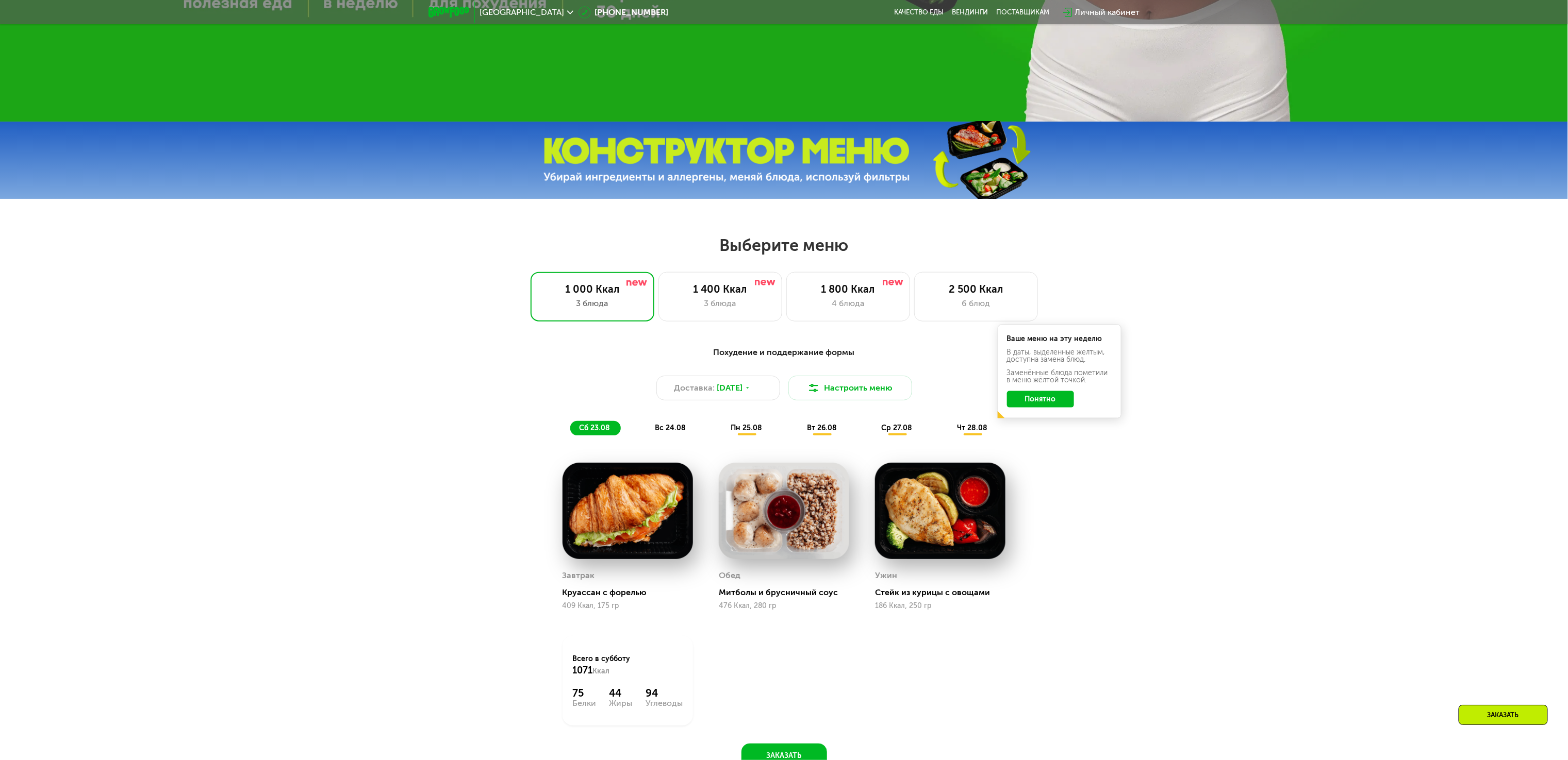
scroll to position [516, 0]
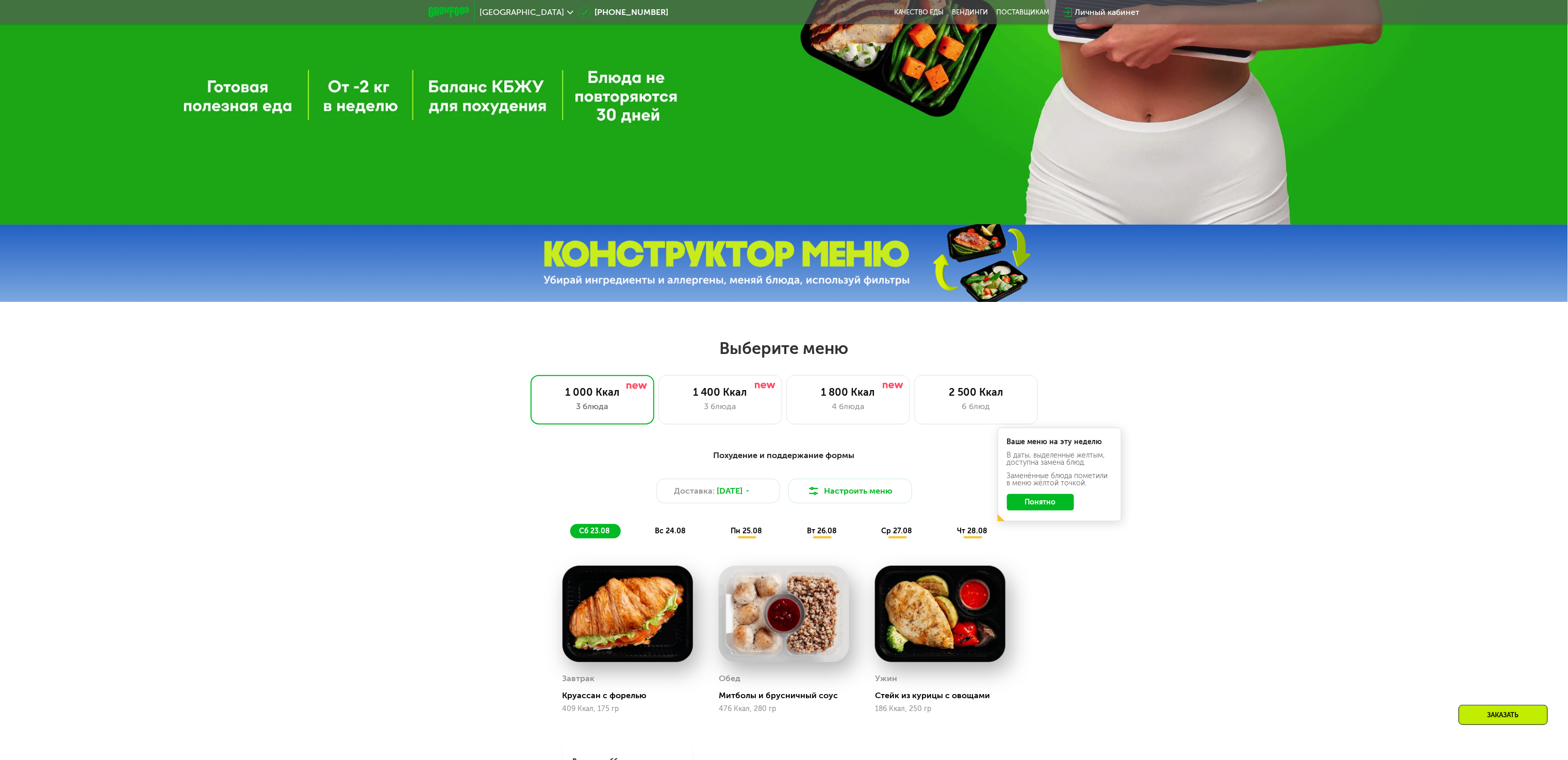
drag, startPoint x: 400, startPoint y: 461, endPoint x: 394, endPoint y: 330, distance: 131.1
click at [400, 461] on div "Похудение и поддержание формы Доставка: 22 авг, пт Настроить меню сб 23.08 вс 2…" at bounding box center [784, 666] width 1568 height 462
click at [480, 8] on span "Москва" at bounding box center [522, 12] width 85 height 8
click at [589, 49] on div "Вы находитесь в Москве и обл.? Да Нет, я в другом городе" at bounding box center [564, 51] width 178 height 59
click at [579, 58] on button "Нет, я в другом городе" at bounding box center [585, 64] width 109 height 12
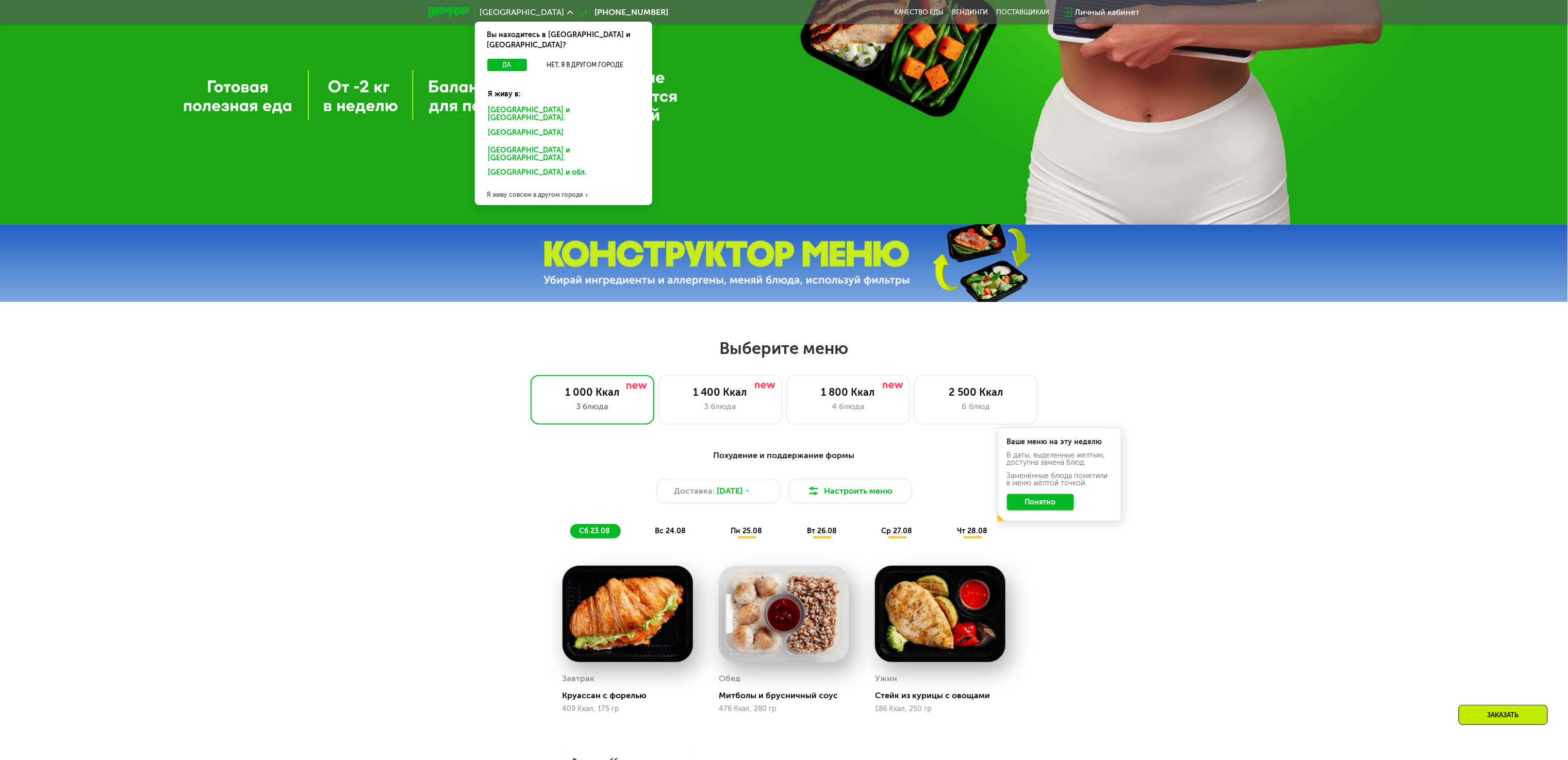
drag, startPoint x: 542, startPoint y: 93, endPoint x: 540, endPoint y: 109, distance: 16.1
click at [540, 127] on div "Санкт-Петербурге и обл." at bounding box center [562, 135] width 161 height 16
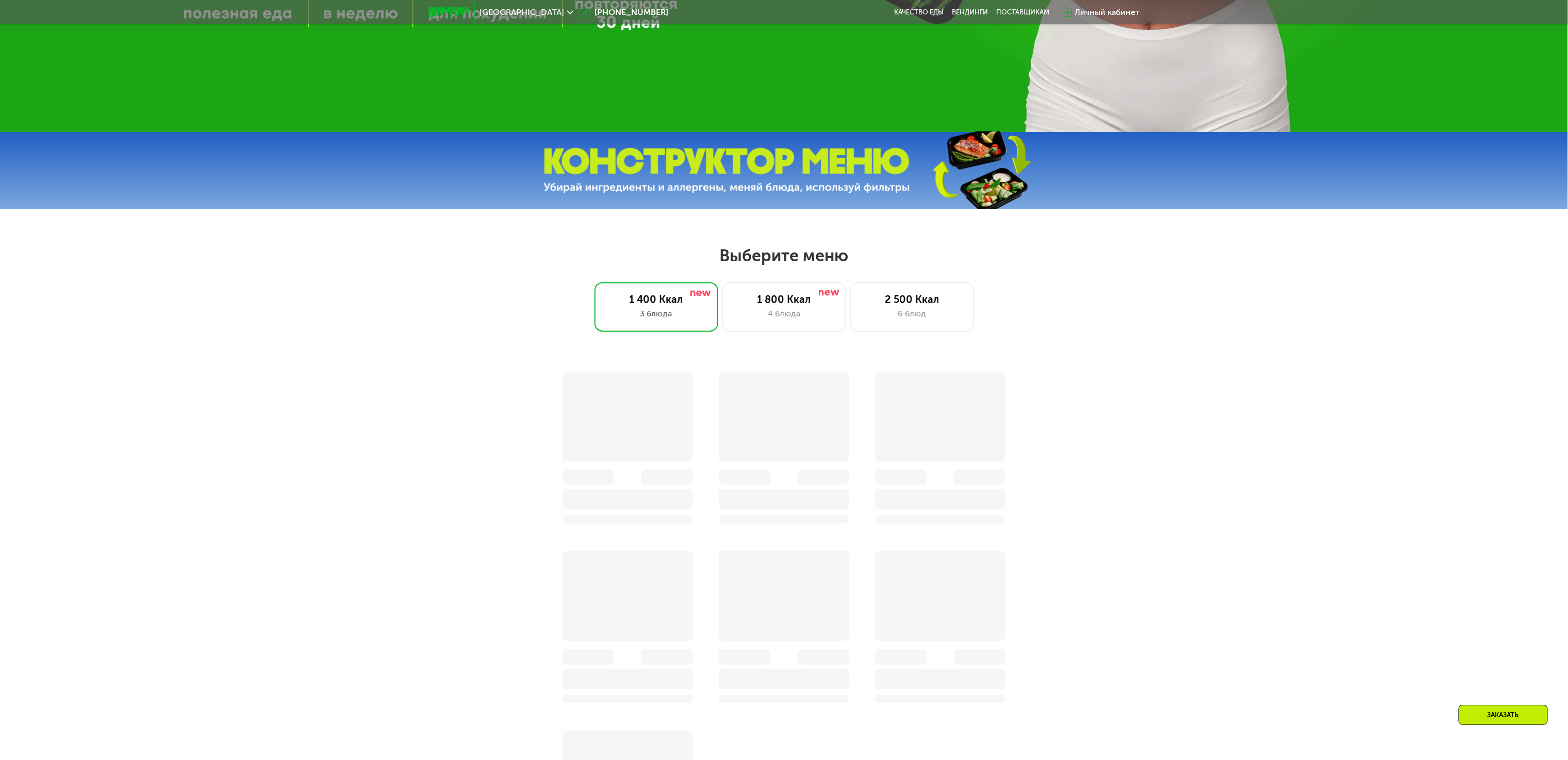
scroll to position [619, 0]
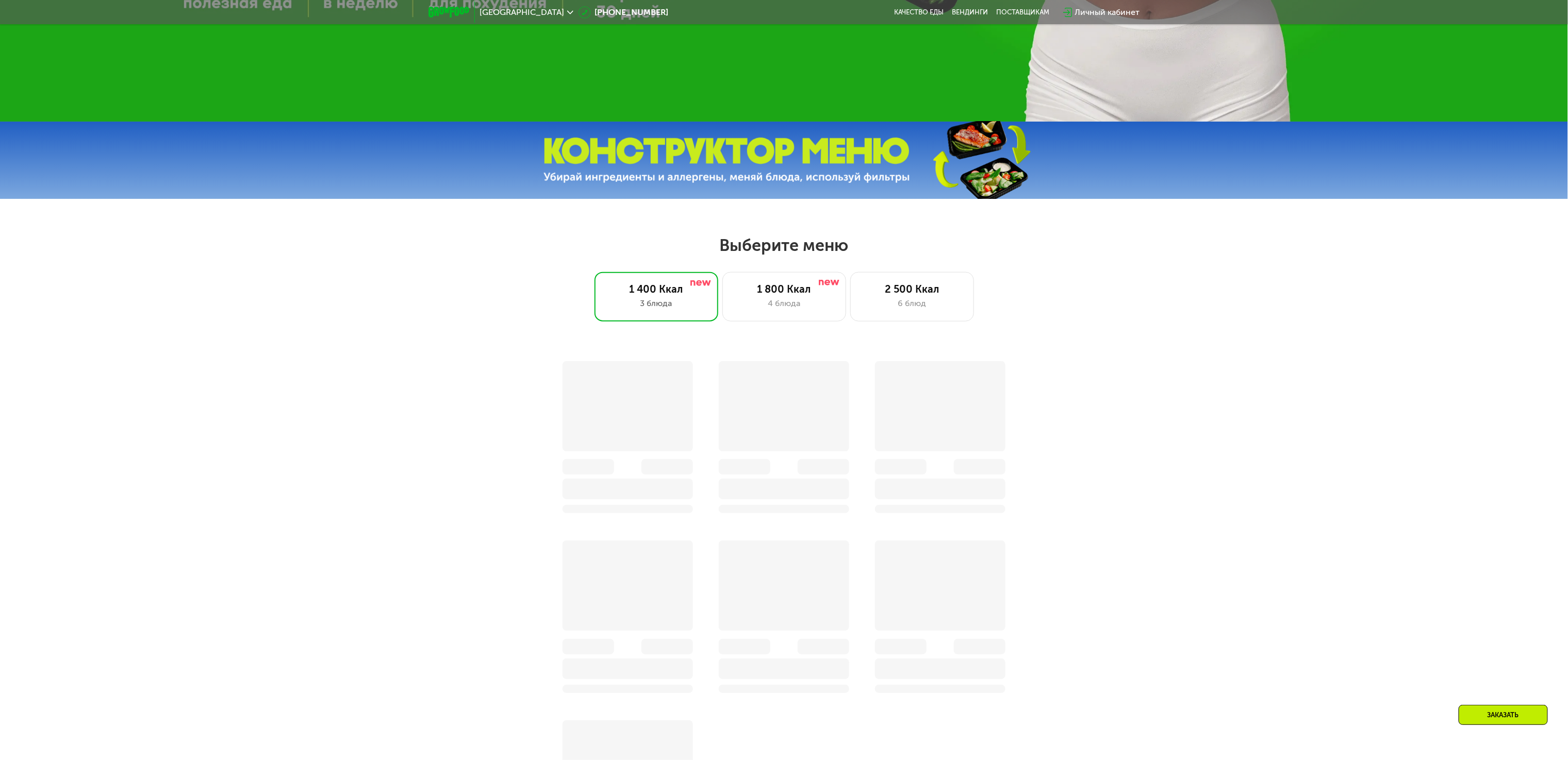
click at [370, 410] on div "Заказать" at bounding box center [784, 606] width 1568 height 549
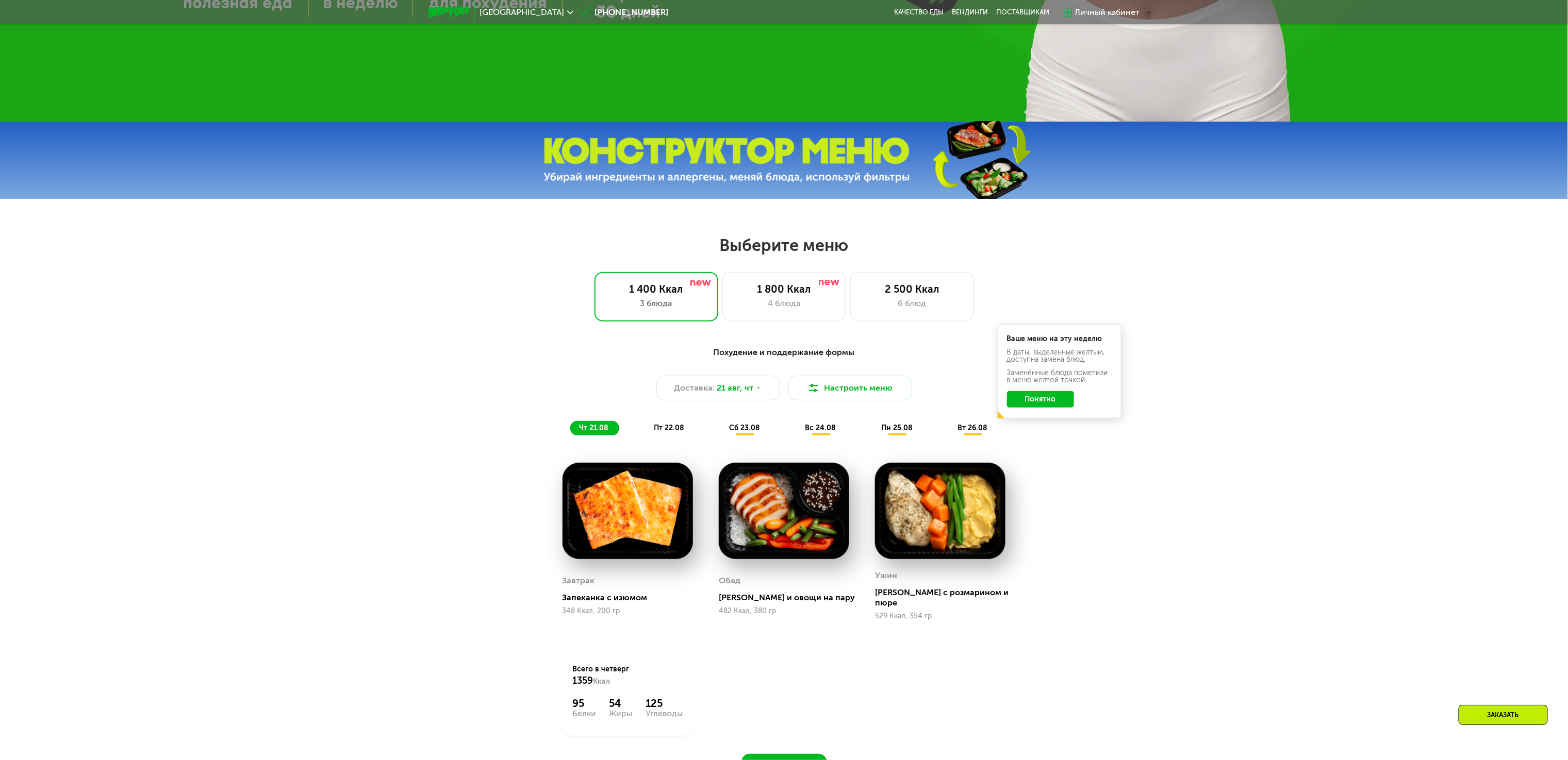
drag, startPoint x: 1464, startPoint y: 396, endPoint x: 1412, endPoint y: 301, distance: 108.3
click at [1464, 396] on div "Похудение и поддержание формы Доставка: [DATE] Настроить меню чт 21.08 пт 22.08…" at bounding box center [784, 568] width 1568 height 473
